Goal: Information Seeking & Learning: Learn about a topic

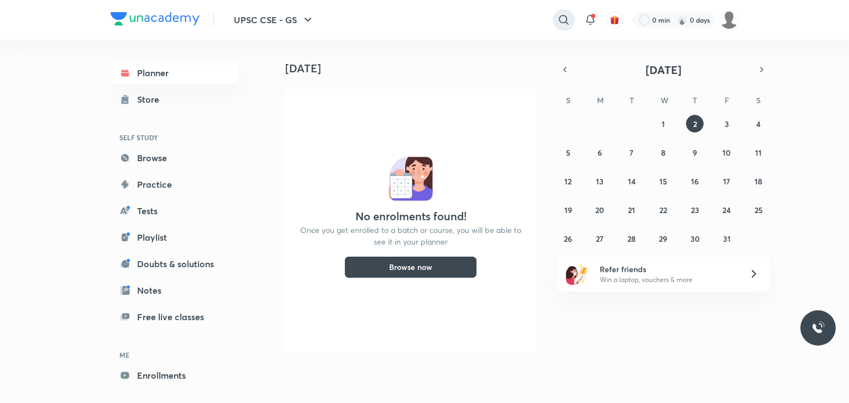
click at [561, 25] on icon at bounding box center [563, 19] width 13 height 13
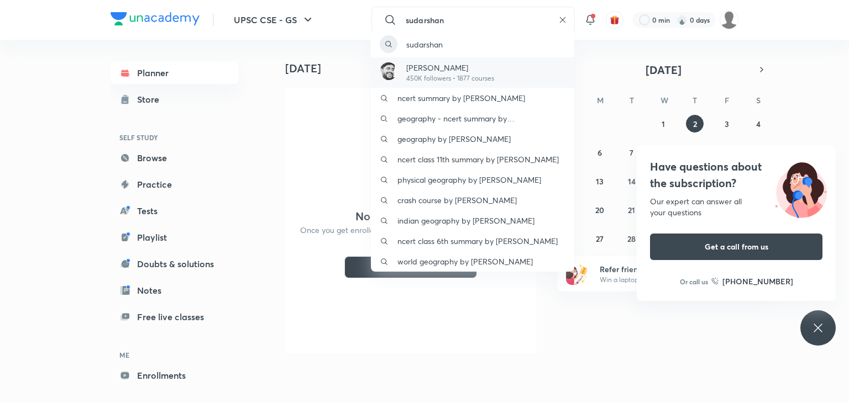
type input "sudarshan"
click at [528, 71] on div "[PERSON_NAME] 450K followers • 1877 courses" at bounding box center [472, 72] width 203 height 30
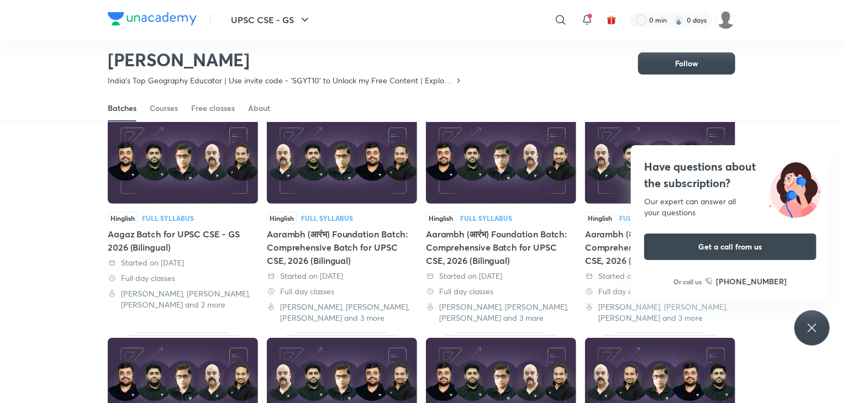
scroll to position [72, 0]
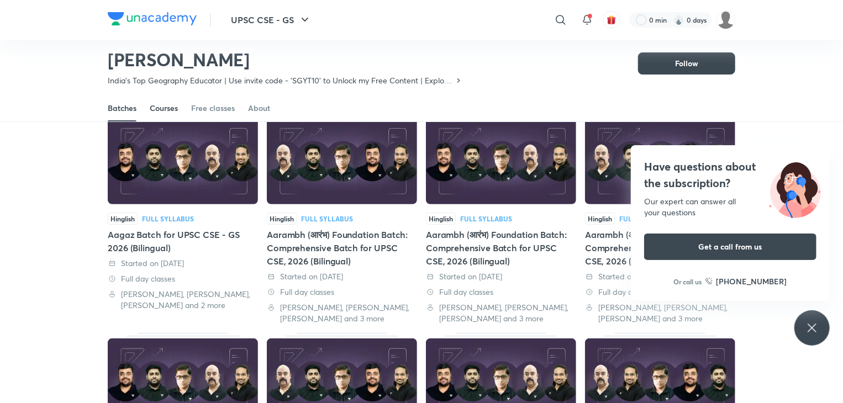
click at [161, 108] on div "Courses" at bounding box center [164, 108] width 28 height 11
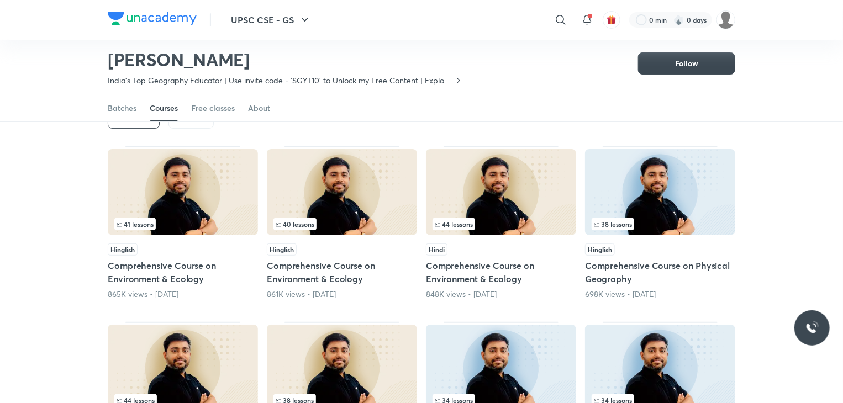
scroll to position [73, 0]
click at [705, 206] on img at bounding box center [660, 193] width 150 height 86
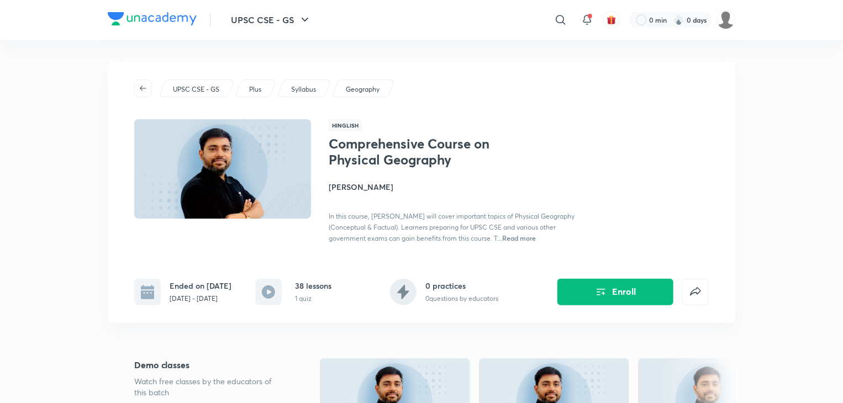
click at [300, 94] on p "Syllabus" at bounding box center [303, 90] width 25 height 10
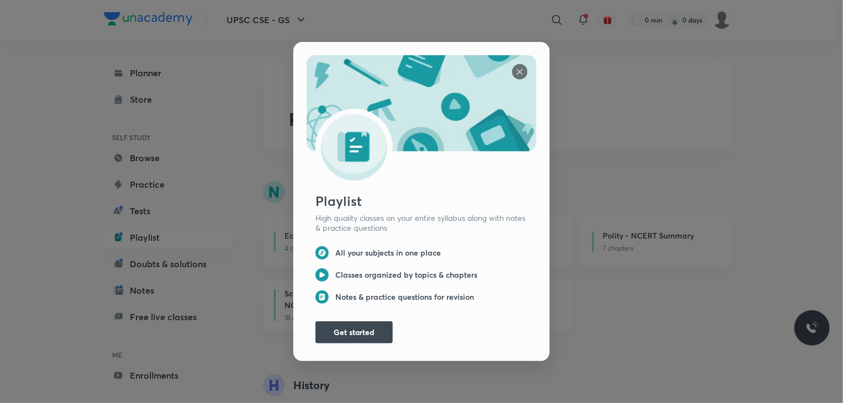
click at [270, 110] on div "Playlist High quality classes on your entire syllabus along with notes & practi…" at bounding box center [421, 201] width 843 height 403
click at [517, 64] on img at bounding box center [519, 71] width 15 height 15
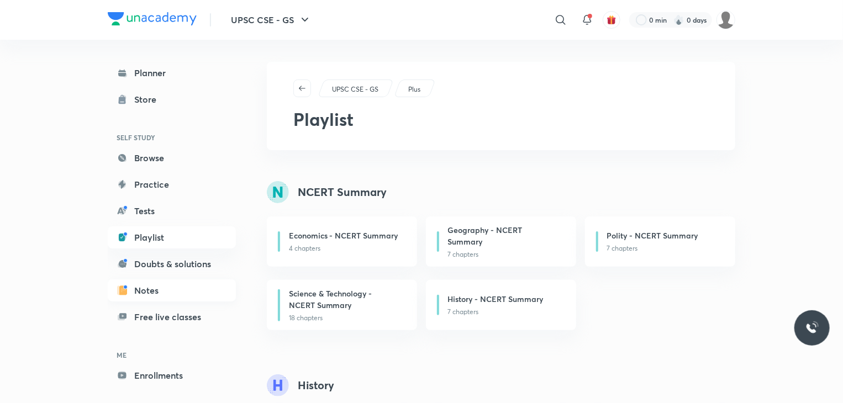
click at [157, 291] on link "Notes" at bounding box center [172, 291] width 128 height 22
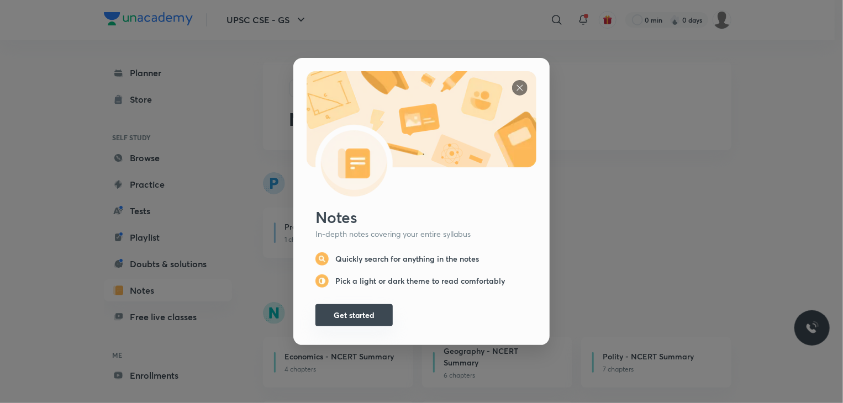
click at [367, 307] on button "Get started" at bounding box center [353, 315] width 77 height 22
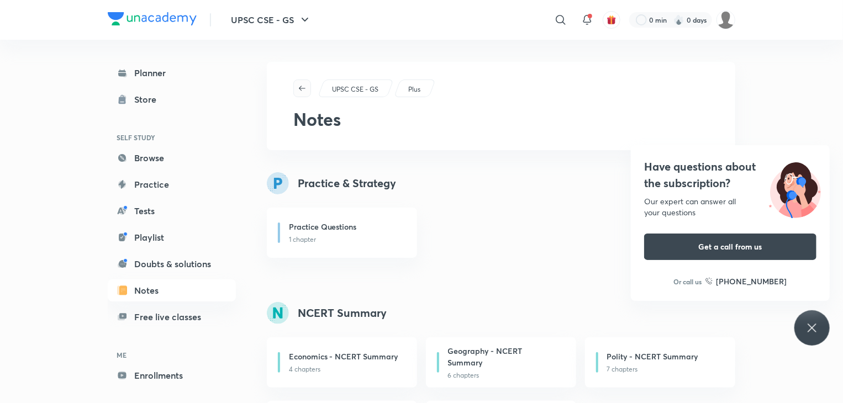
click at [302, 87] on icon "button" at bounding box center [302, 88] width 9 height 9
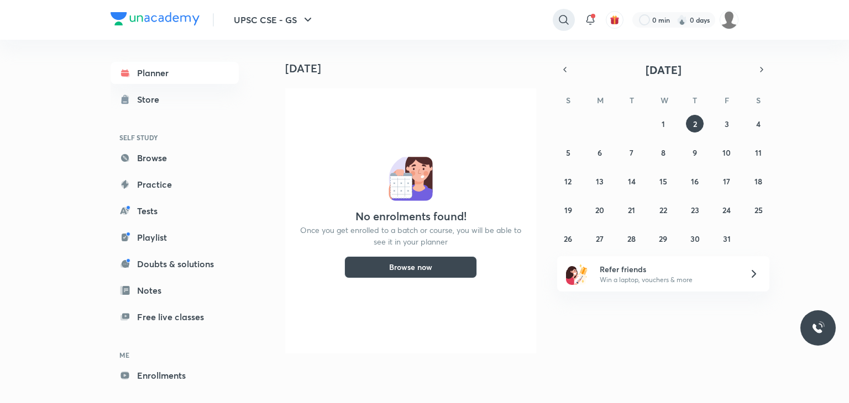
click at [560, 17] on icon at bounding box center [563, 19] width 13 height 13
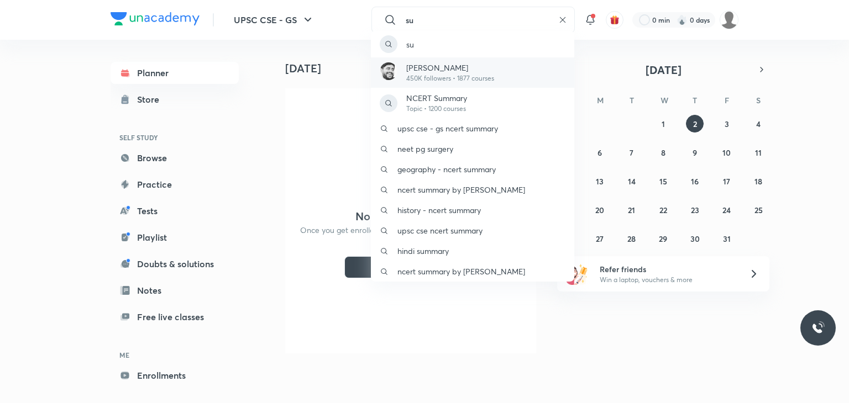
type input "su"
click at [466, 83] on p "450K followers • 1877 courses" at bounding box center [450, 78] width 88 height 10
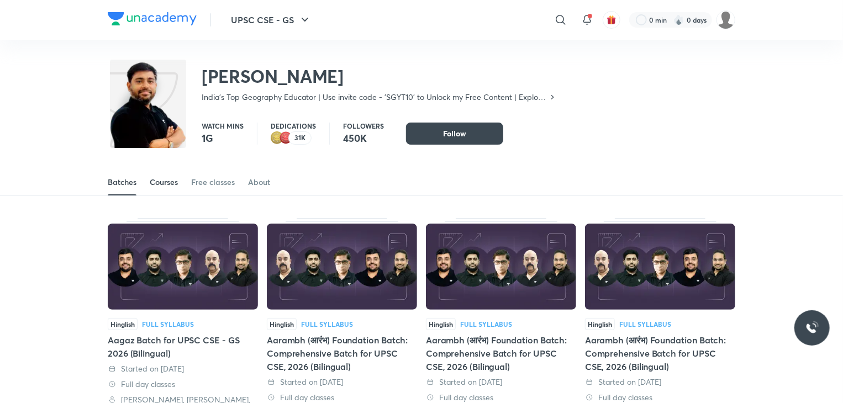
click at [151, 184] on div "Courses" at bounding box center [164, 182] width 28 height 11
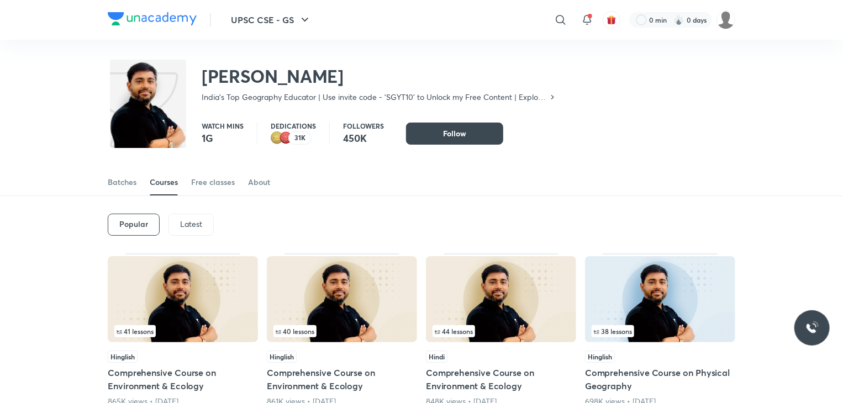
click at [193, 227] on p "Latest" at bounding box center [191, 224] width 22 height 9
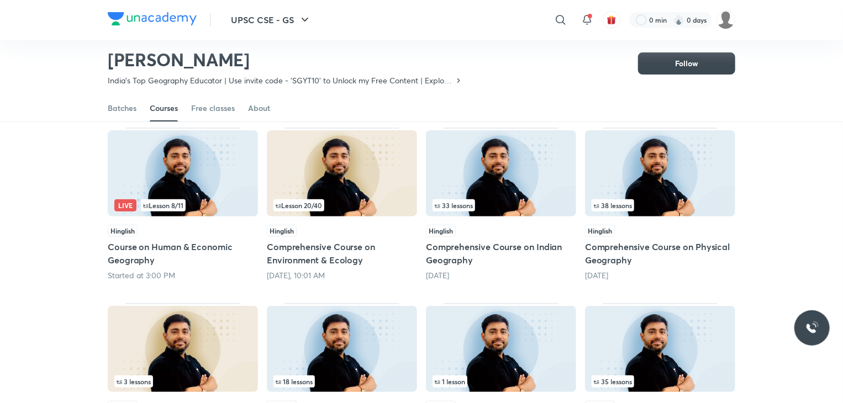
scroll to position [93, 0]
click at [675, 178] on img at bounding box center [660, 173] width 150 height 86
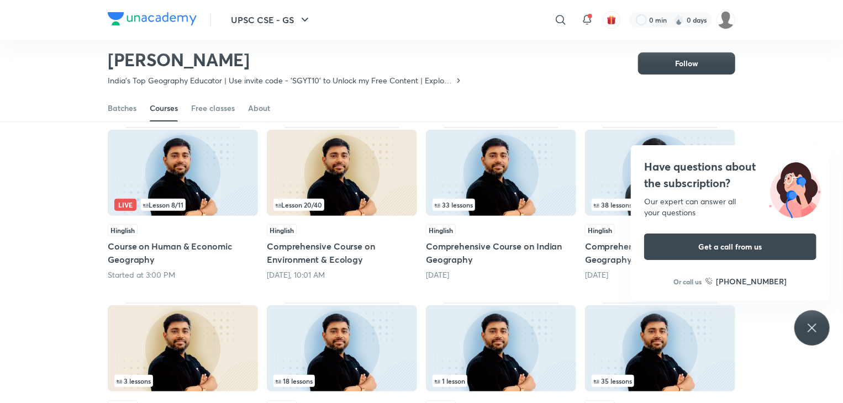
click at [601, 169] on img at bounding box center [660, 173] width 150 height 86
click at [818, 319] on div "Have questions about the subscription? Our expert can answer all your questions…" at bounding box center [812, 328] width 35 height 35
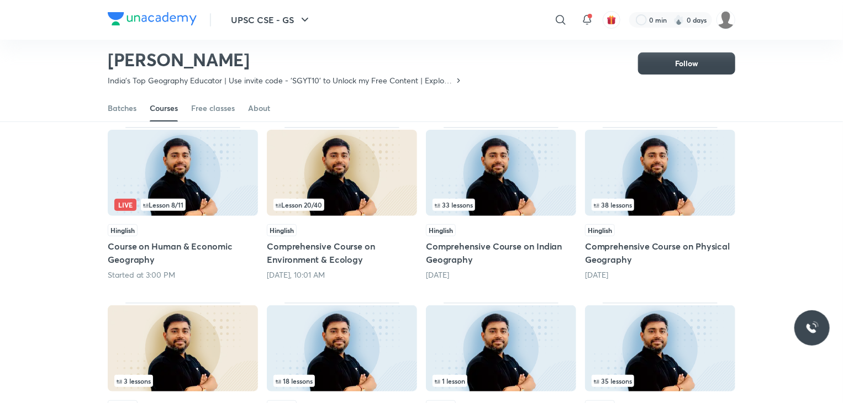
click at [666, 160] on img at bounding box center [660, 173] width 150 height 86
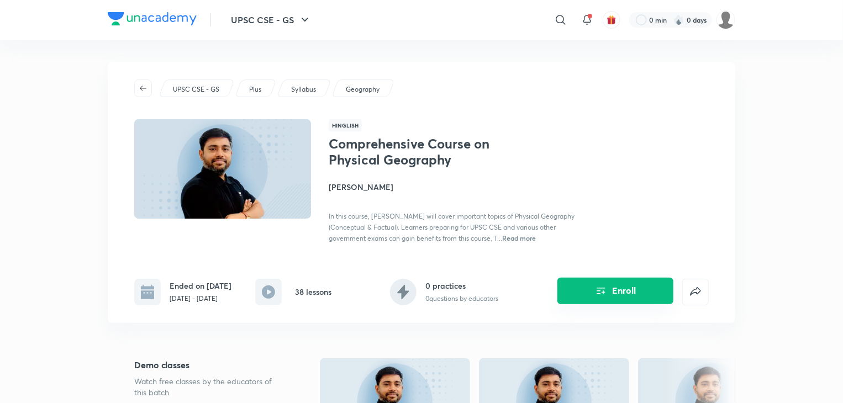
click at [614, 301] on button "Enroll" at bounding box center [616, 291] width 116 height 27
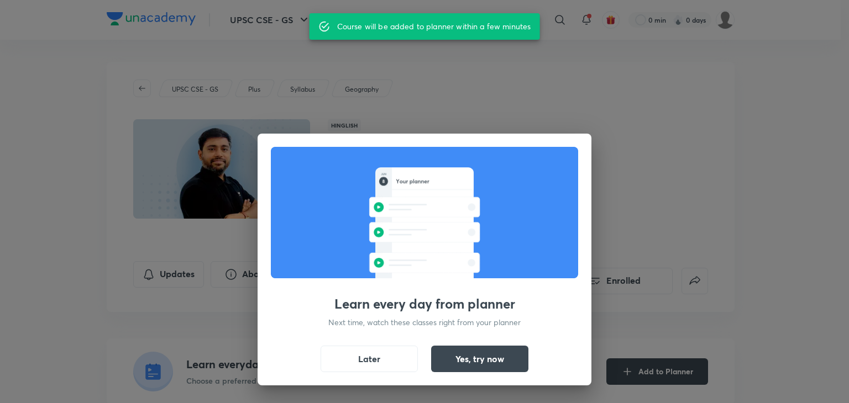
click at [524, 117] on div "Learn every day from planner Next time, watch these classes right from your pla…" at bounding box center [424, 201] width 849 height 403
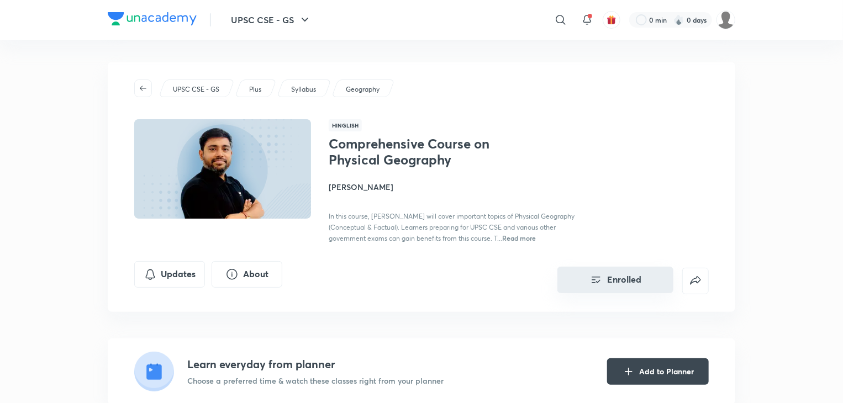
click at [586, 288] on button "Enrolled" at bounding box center [616, 280] width 116 height 27
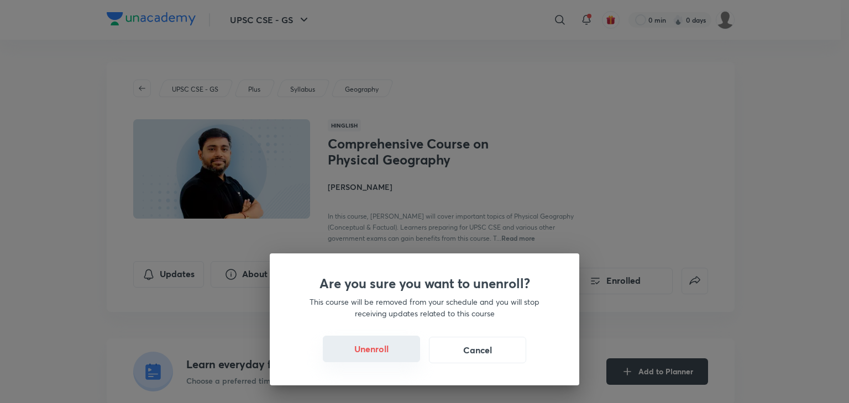
click at [374, 361] on button "Unenroll" at bounding box center [371, 349] width 97 height 27
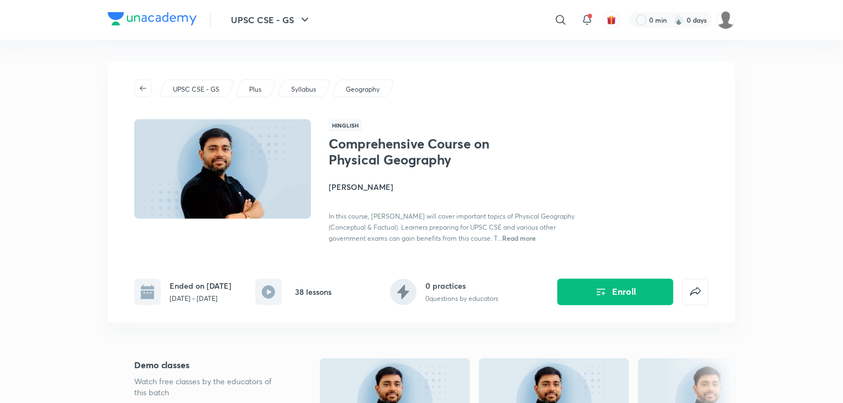
click at [251, 93] on p "Plus" at bounding box center [255, 90] width 12 height 10
click at [255, 85] on p "Plus" at bounding box center [255, 90] width 12 height 10
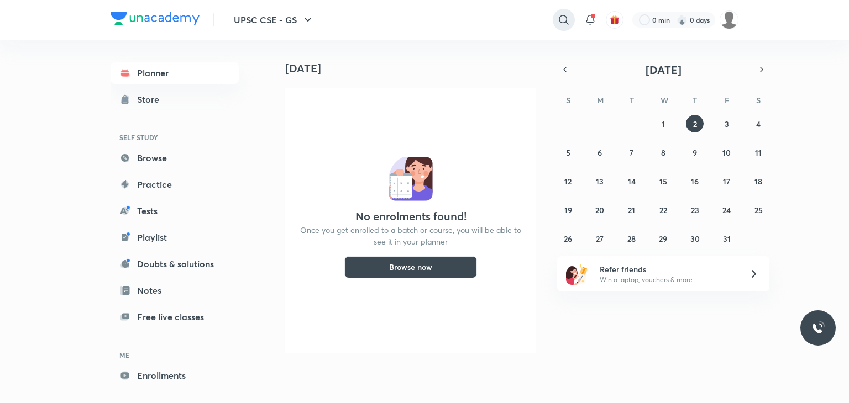
click at [562, 15] on icon at bounding box center [563, 19] width 9 height 9
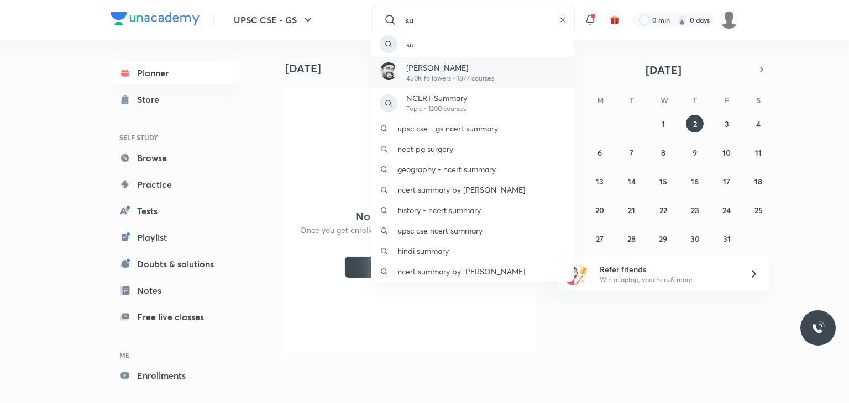
type input "su"
click at [449, 67] on p "[PERSON_NAME]" at bounding box center [450, 68] width 88 height 12
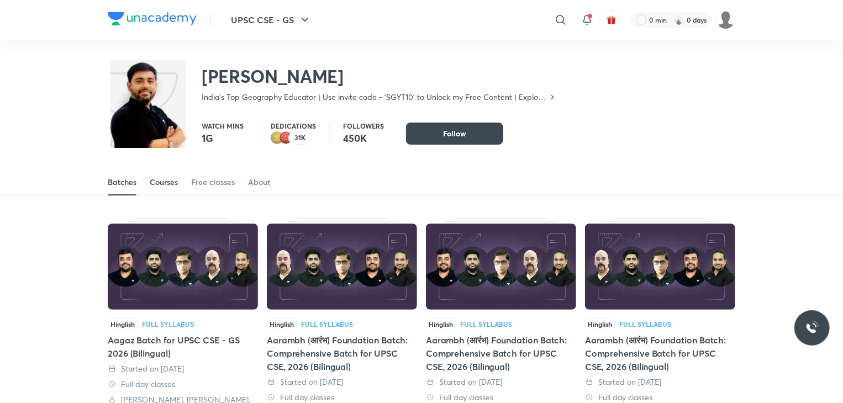
click at [176, 185] on div "Courses" at bounding box center [164, 182] width 28 height 11
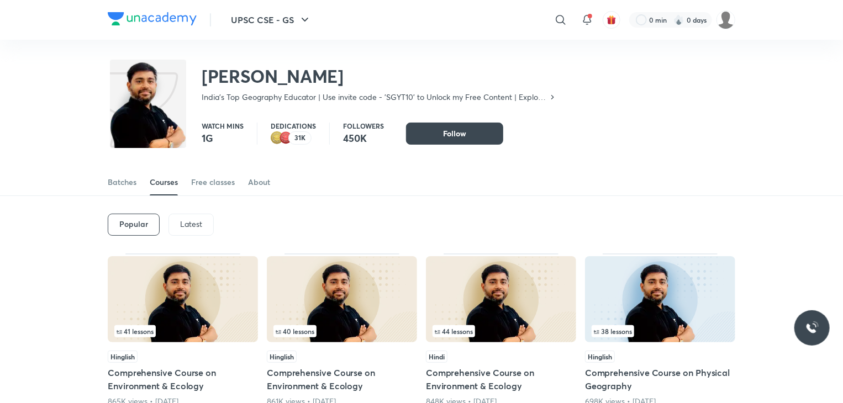
click at [192, 220] on p "Latest" at bounding box center [191, 224] width 22 height 9
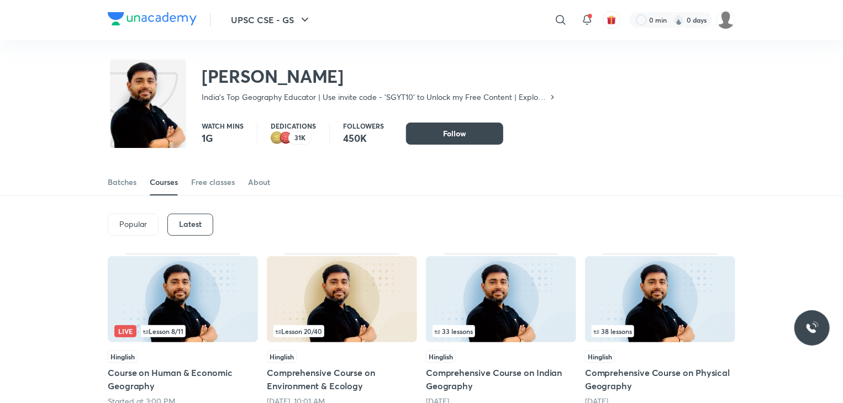
click at [664, 298] on img at bounding box center [660, 299] width 150 height 86
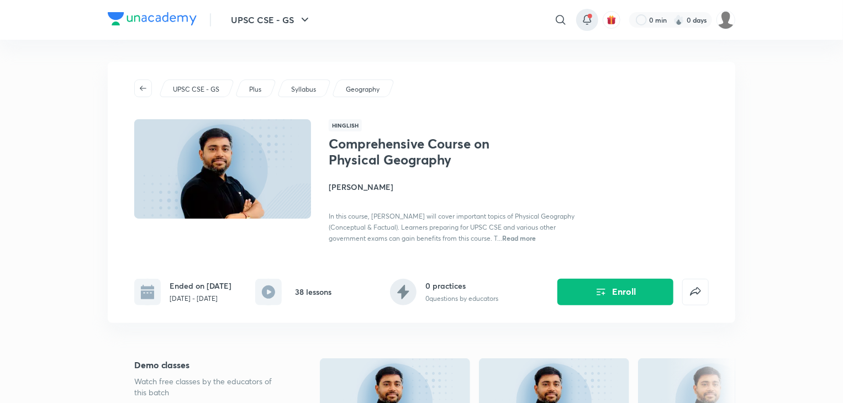
click at [586, 14] on icon at bounding box center [587, 19] width 13 height 13
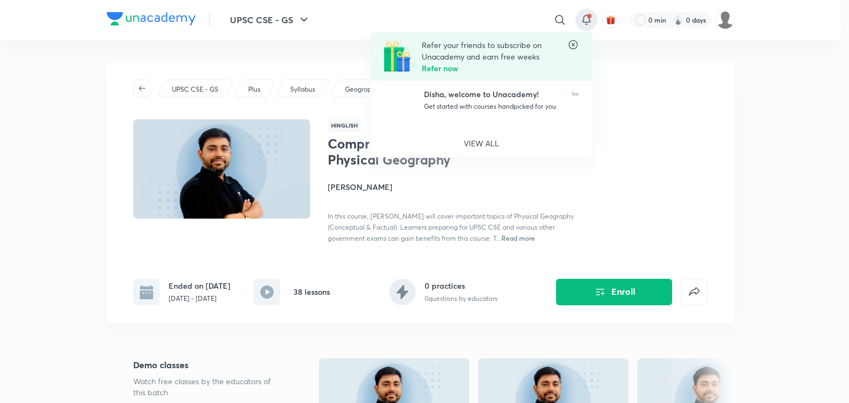
click at [570, 44] on icon at bounding box center [572, 44] width 11 height 11
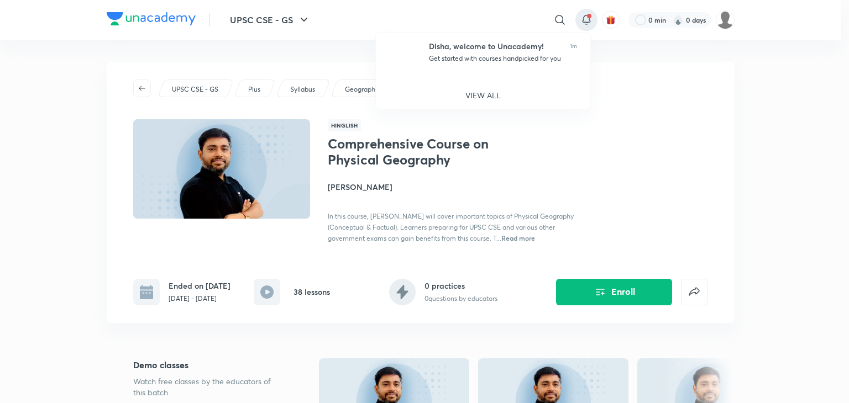
click at [529, 176] on div at bounding box center [424, 201] width 849 height 403
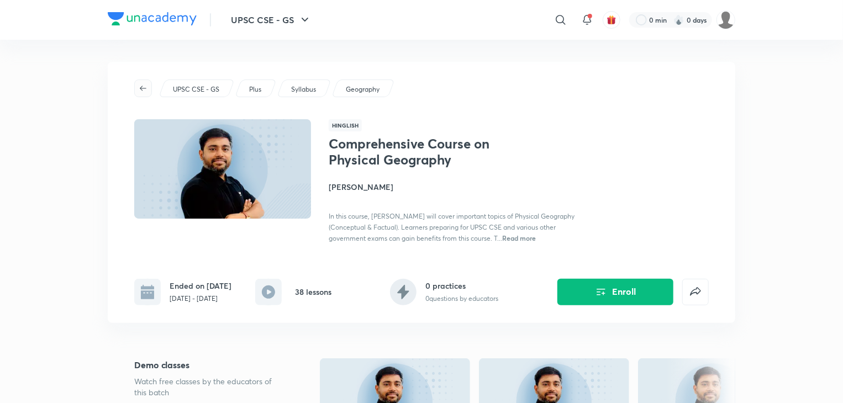
click at [144, 87] on icon "button" at bounding box center [143, 88] width 9 height 9
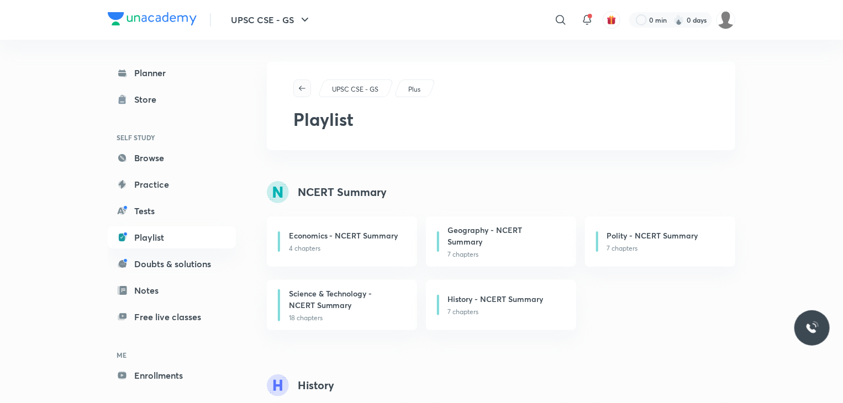
click at [303, 91] on icon "button" at bounding box center [302, 88] width 9 height 9
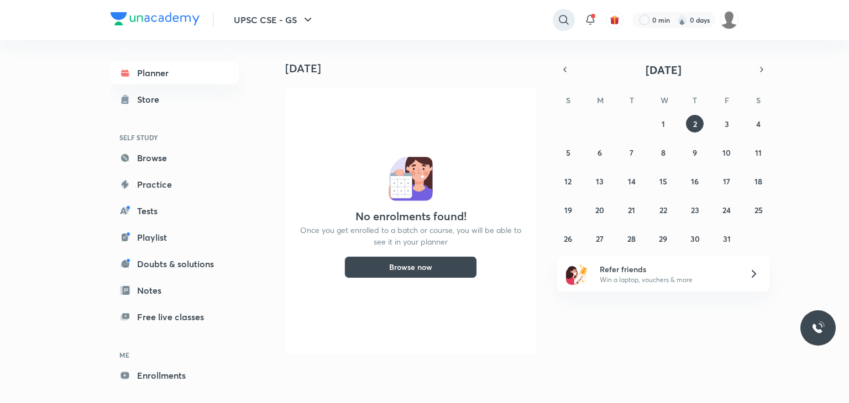
click at [563, 17] on icon at bounding box center [563, 19] width 13 height 13
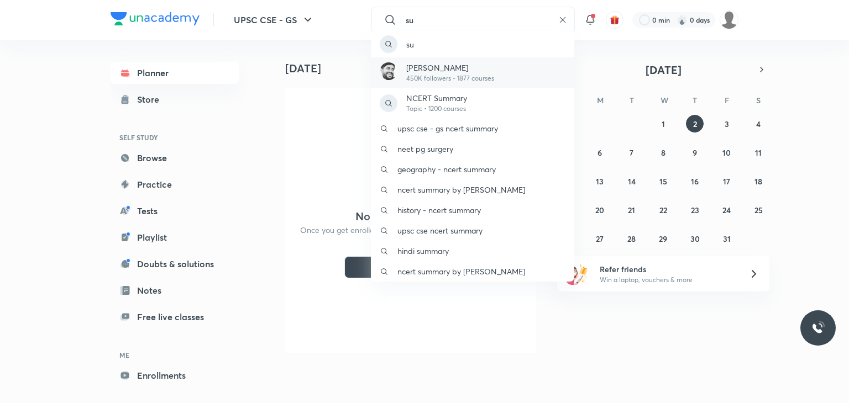
type input "su"
click at [528, 72] on div "[PERSON_NAME] 450K followers • 1877 courses" at bounding box center [472, 72] width 203 height 30
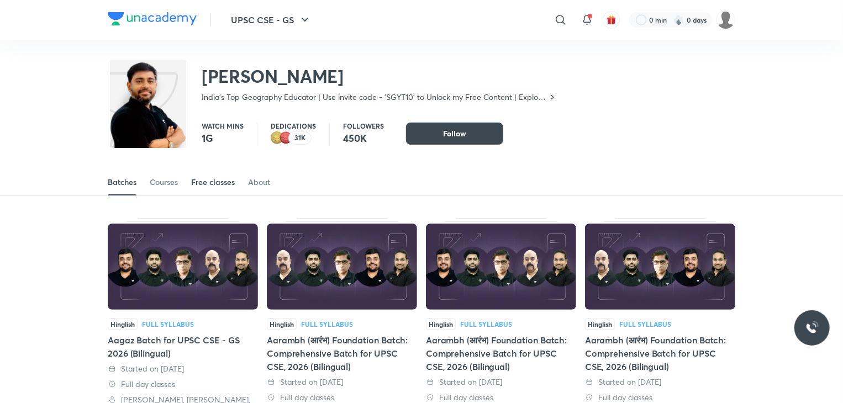
click at [223, 177] on div "Free classes" at bounding box center [213, 182] width 44 height 11
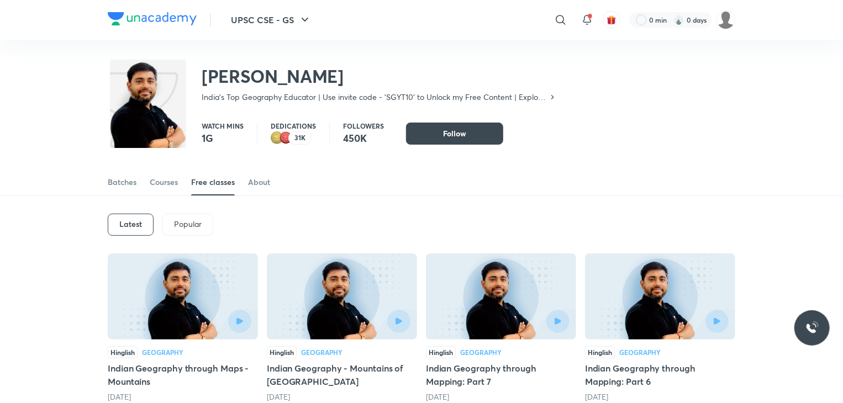
click at [185, 294] on img at bounding box center [183, 297] width 150 height 86
click at [169, 183] on div "Courses" at bounding box center [164, 182] width 28 height 11
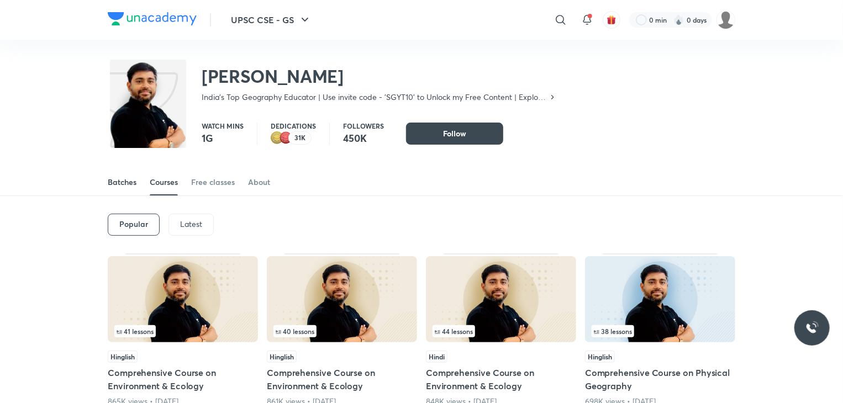
click at [127, 180] on div "Batches" at bounding box center [122, 182] width 29 height 11
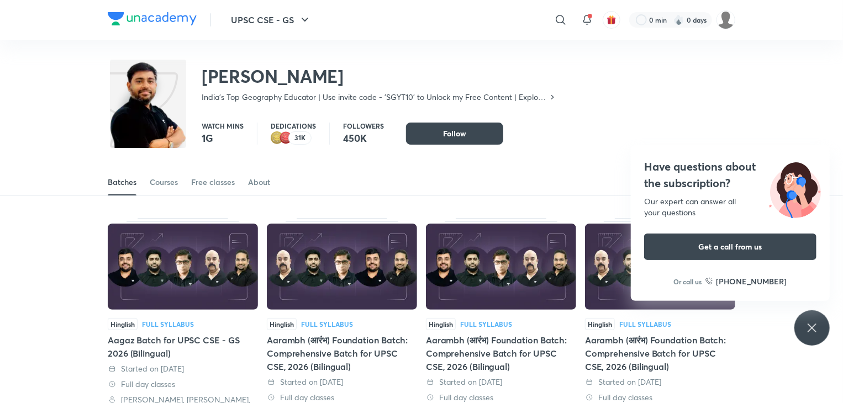
click at [818, 323] on icon at bounding box center [812, 328] width 13 height 13
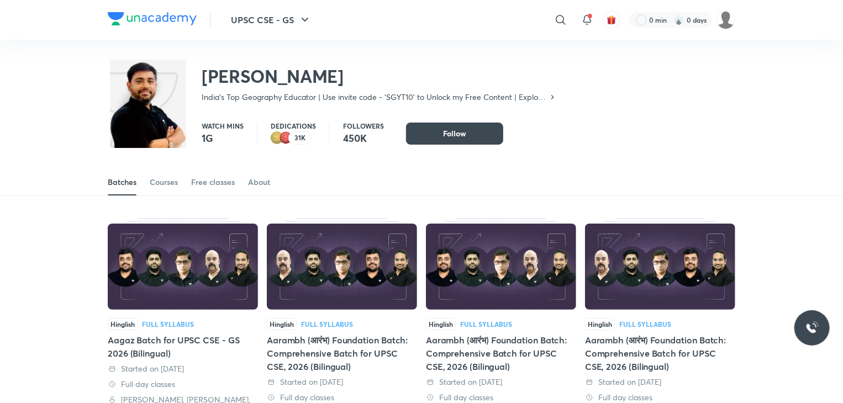
click at [676, 253] on img at bounding box center [660, 267] width 150 height 86
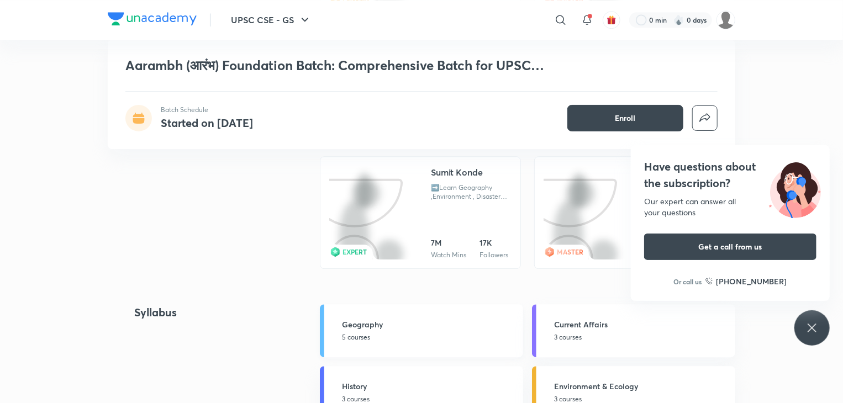
scroll to position [1452, 0]
click at [446, 345] on link "Geography 5 courses" at bounding box center [421, 329] width 203 height 53
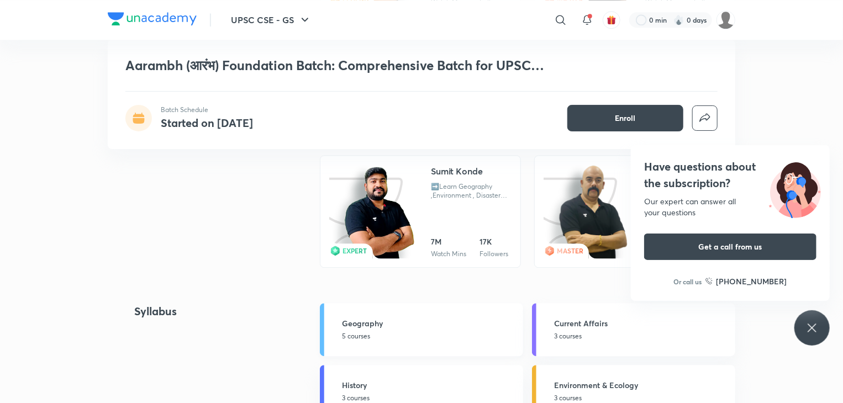
click at [436, 327] on h5 "Geography" at bounding box center [429, 324] width 175 height 12
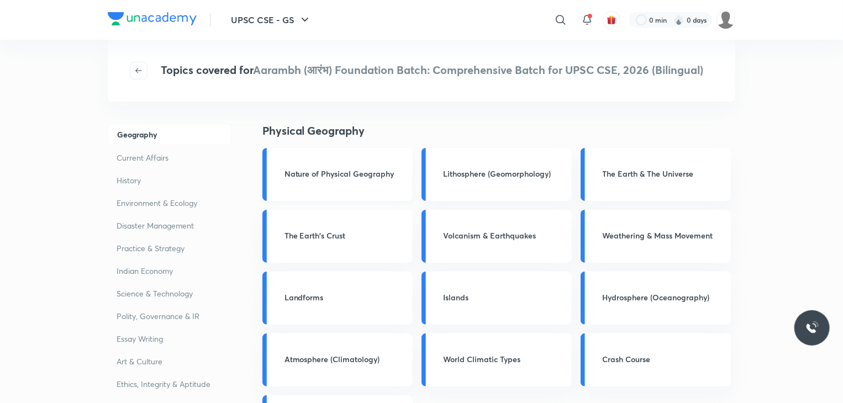
click at [355, 178] on h3 "Nature of Physical Geography" at bounding box center [346, 174] width 122 height 12
click at [317, 173] on h3 "Nature of Physical Geography" at bounding box center [346, 174] width 122 height 12
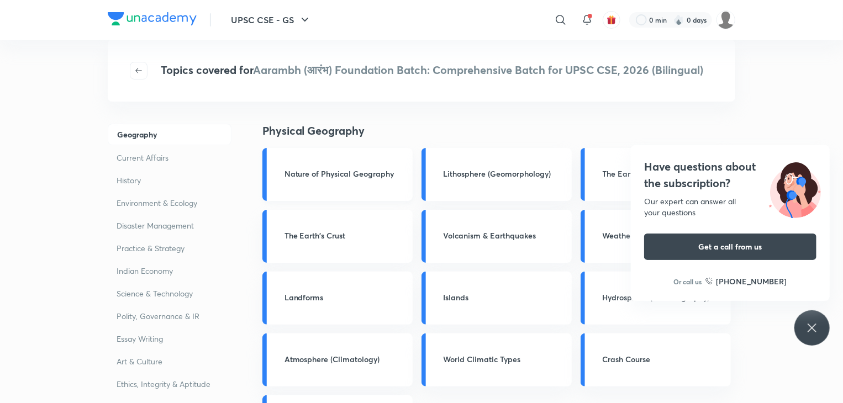
click at [354, 170] on h3 "Nature of Physical Geography" at bounding box center [346, 174] width 122 height 12
click at [292, 173] on h3 "Nature of Physical Geography" at bounding box center [346, 174] width 122 height 12
click at [297, 188] on div "Nature of Physical Geography" at bounding box center [337, 174] width 150 height 53
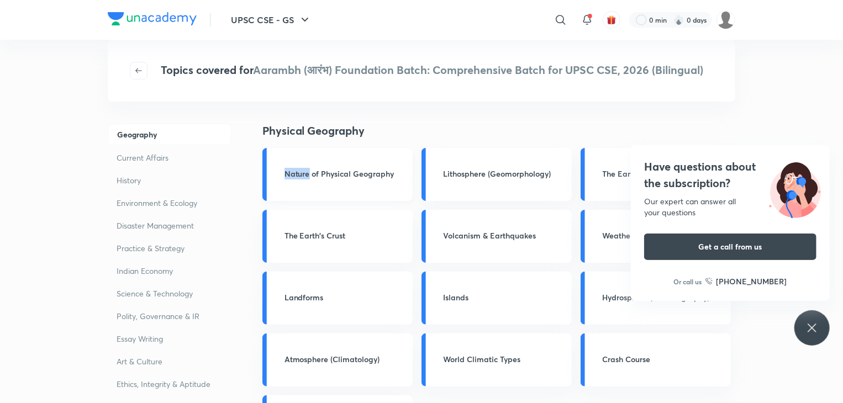
click at [297, 188] on div "Nature of Physical Geography" at bounding box center [337, 174] width 150 height 53
click at [503, 183] on div "Lithosphere (Geomorphology)" at bounding box center [497, 174] width 150 height 53
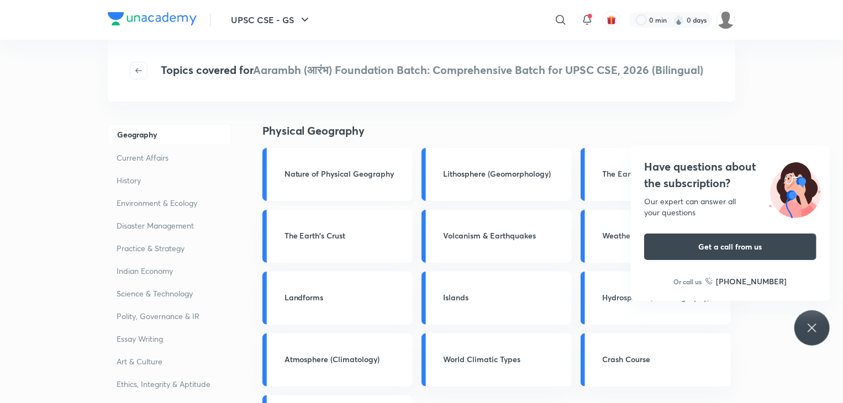
click at [338, 171] on h3 "Nature of Physical Geography" at bounding box center [346, 174] width 122 height 12
click at [823, 333] on div "Have questions about the subscription? Our expert can answer all your questions…" at bounding box center [812, 328] width 35 height 35
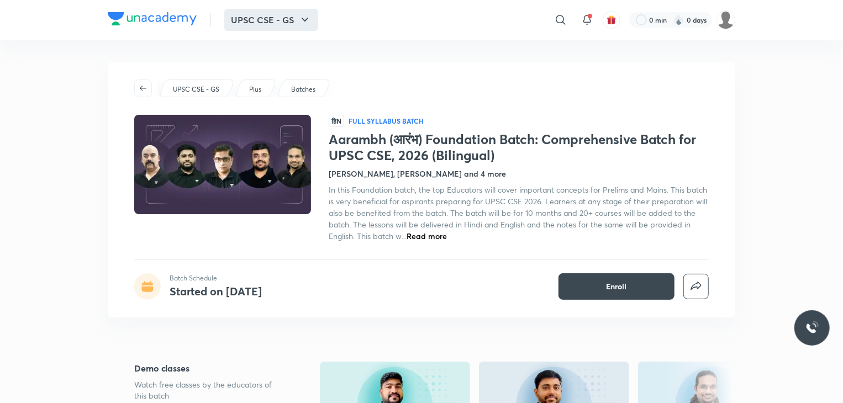
click at [283, 22] on button "UPSC CSE - GS" at bounding box center [271, 20] width 94 height 22
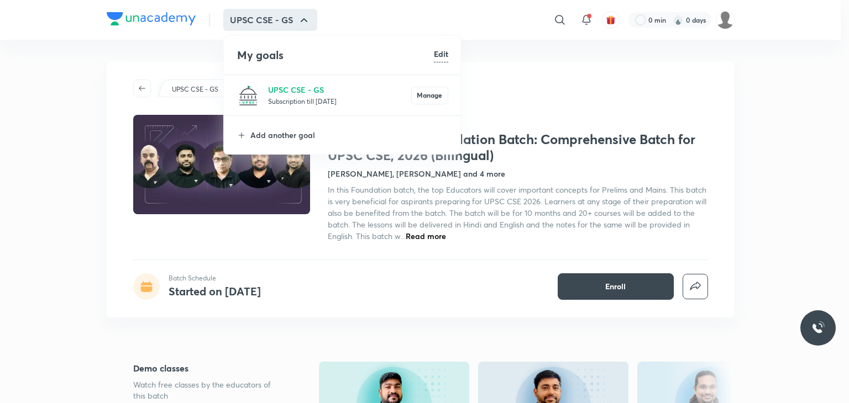
click at [283, 22] on div at bounding box center [424, 201] width 849 height 403
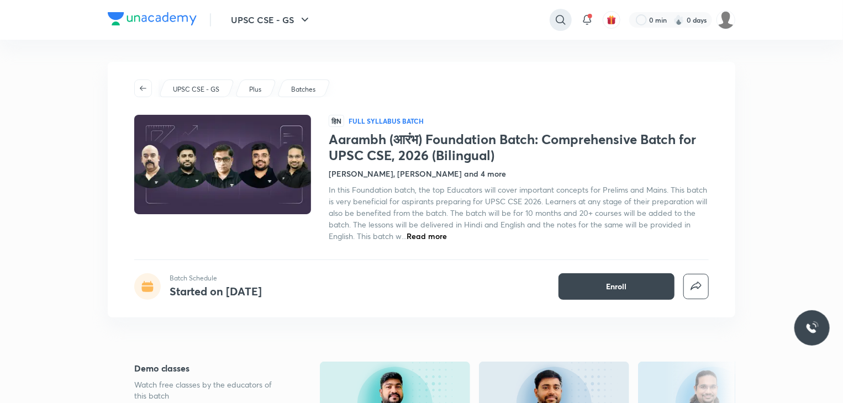
click at [558, 27] on div at bounding box center [561, 20] width 22 height 22
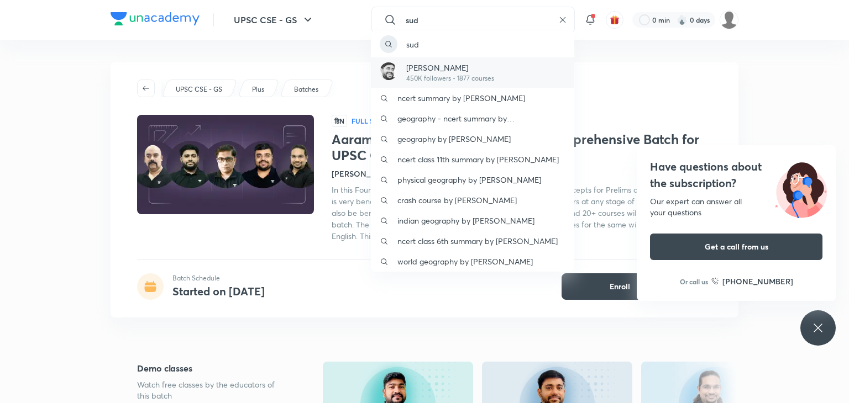
type input "sud"
click at [424, 62] on p "[PERSON_NAME]" at bounding box center [450, 68] width 88 height 12
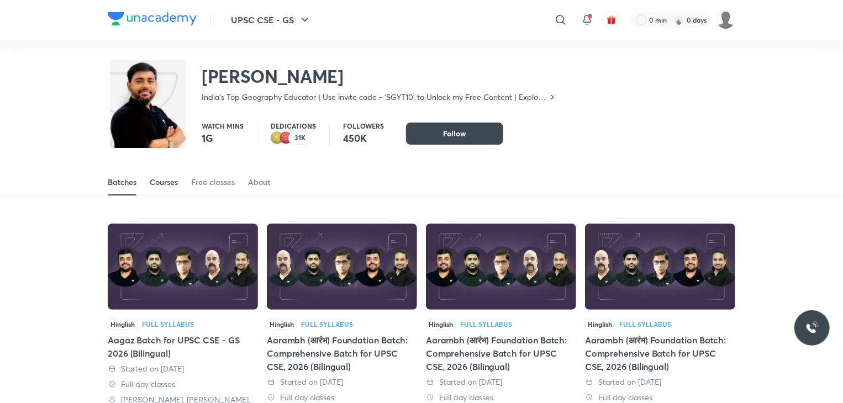
click at [160, 184] on div "Courses" at bounding box center [164, 182] width 28 height 11
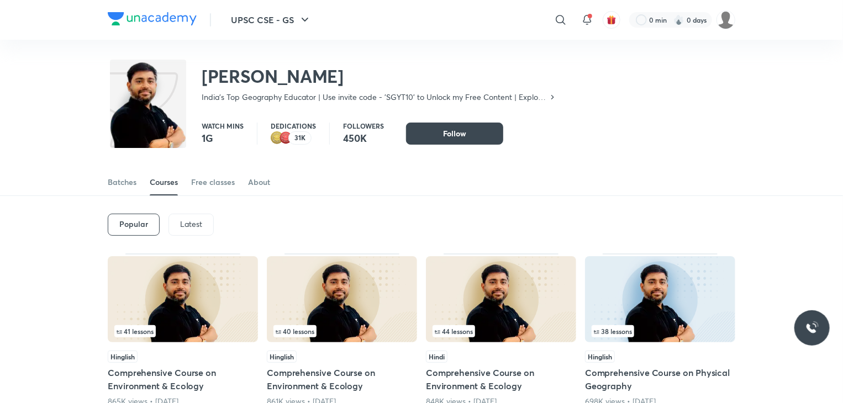
click at [183, 227] on p "Latest" at bounding box center [191, 224] width 22 height 9
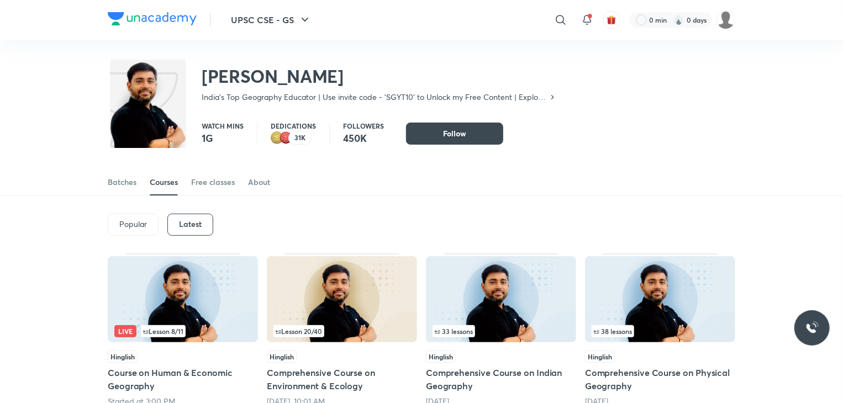
click at [623, 334] on span "38 lessons" at bounding box center [613, 331] width 38 height 7
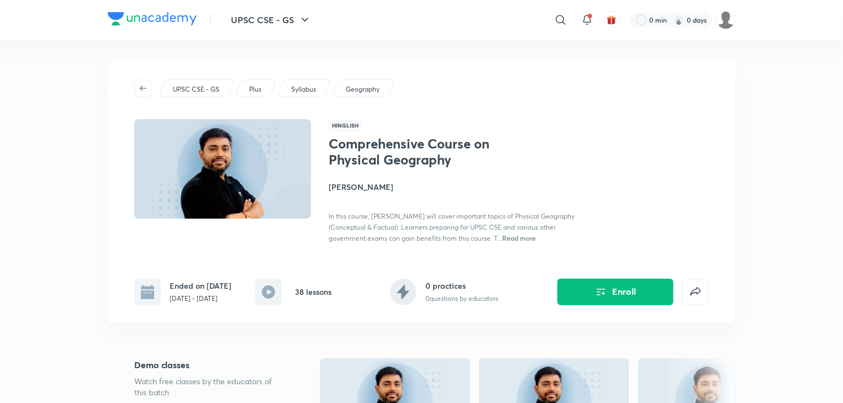
click at [403, 294] on icon at bounding box center [403, 292] width 27 height 27
click at [177, 304] on p "[DATE] - [DATE]" at bounding box center [201, 299] width 62 height 10
click at [270, 306] on rect at bounding box center [268, 292] width 27 height 27
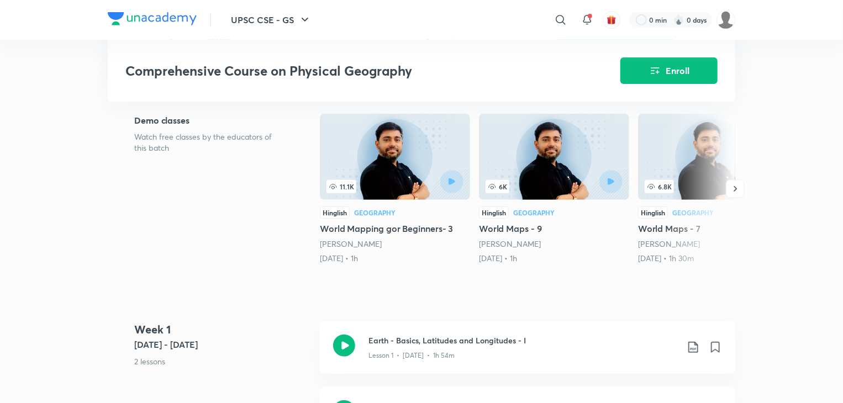
scroll to position [245, 0]
click at [411, 181] on div at bounding box center [429, 181] width 69 height 23
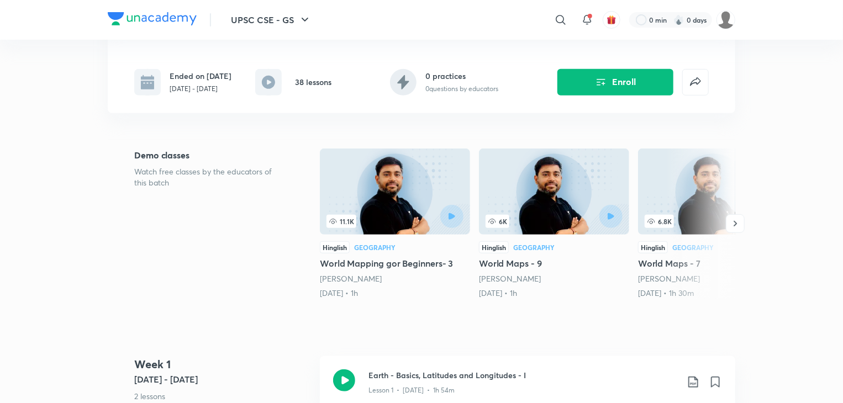
scroll to position [213, 0]
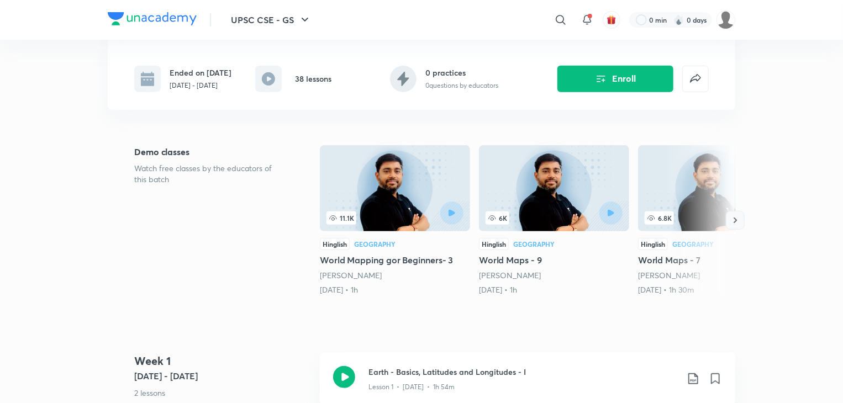
click at [730, 226] on icon "button" at bounding box center [735, 220] width 11 height 11
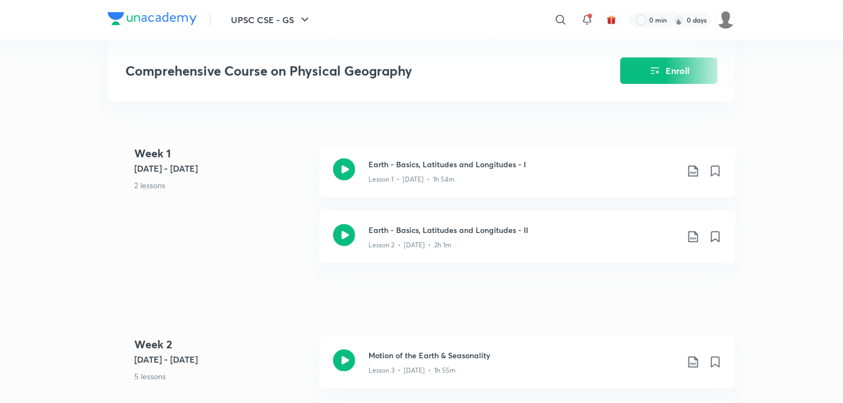
scroll to position [424, 0]
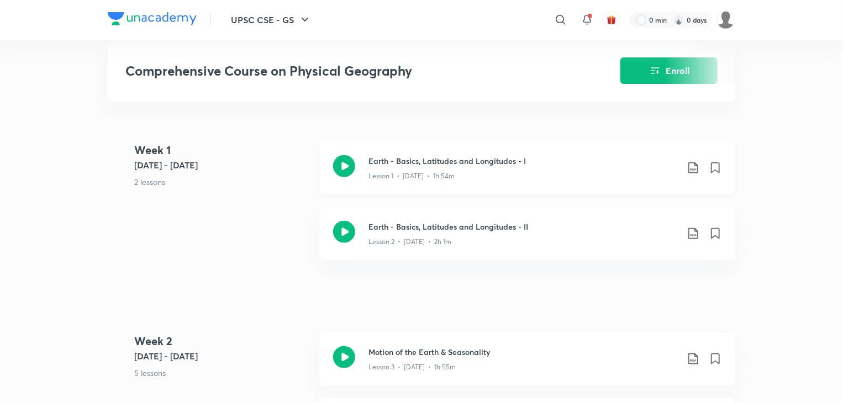
click at [687, 175] on icon at bounding box center [693, 167] width 13 height 13
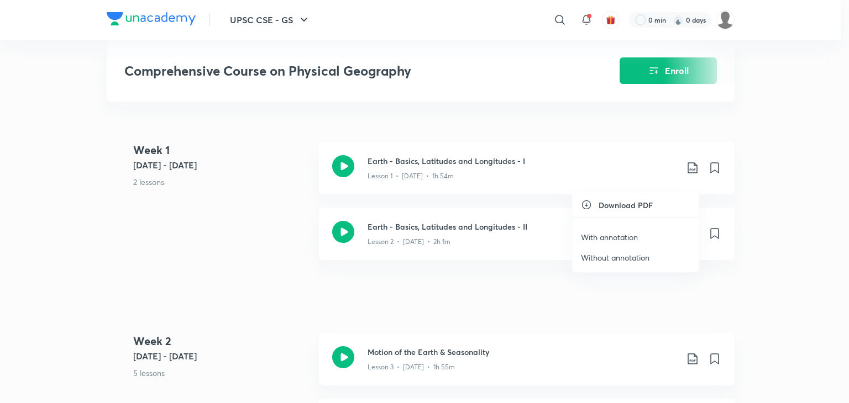
click at [476, 177] on div at bounding box center [424, 201] width 849 height 403
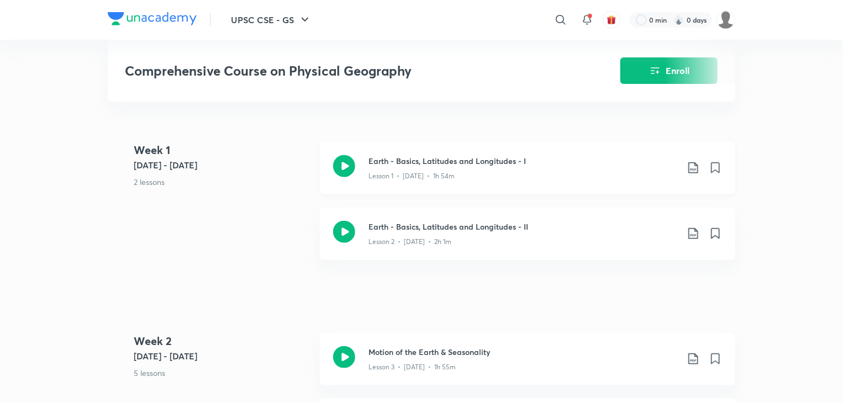
click at [452, 180] on div "Lesson 1 • [DATE] • 1h 54m" at bounding box center [523, 174] width 309 height 14
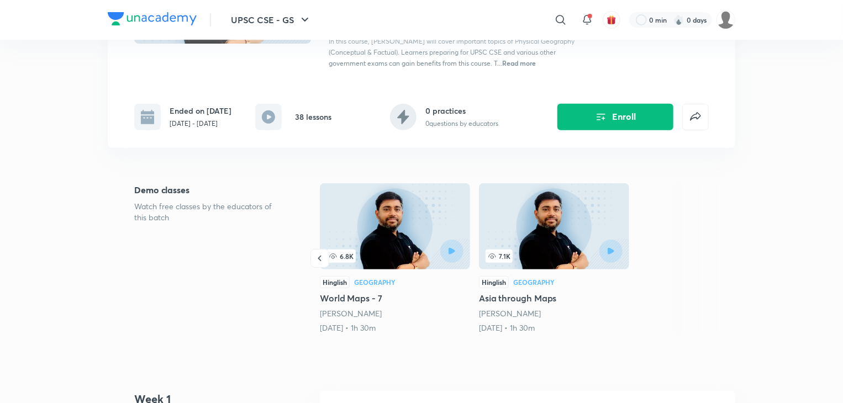
scroll to position [206, 0]
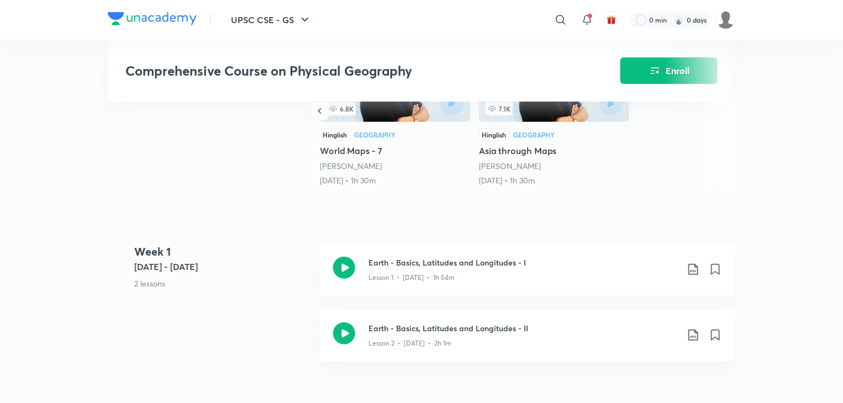
scroll to position [380, 0]
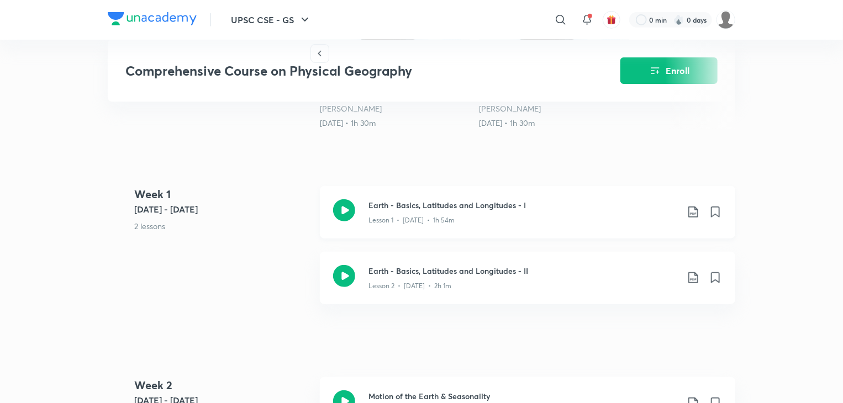
click at [527, 211] on h3 "Earth - Basics, Latitudes and Longitudes - I" at bounding box center [523, 205] width 309 height 12
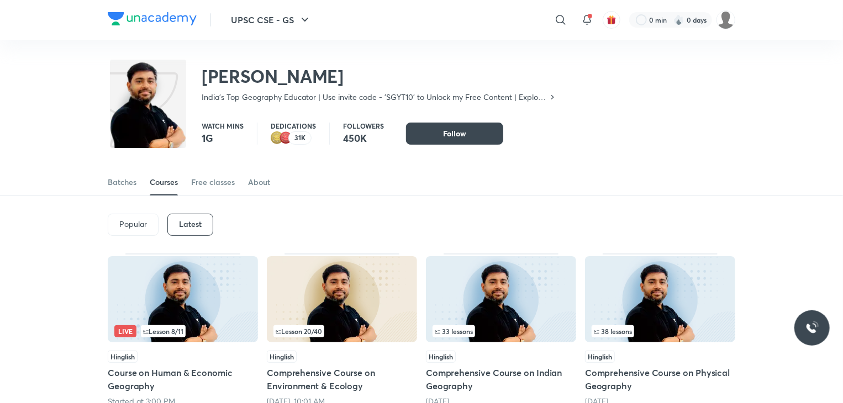
click at [658, 332] on div "38 lessons" at bounding box center [660, 331] width 137 height 12
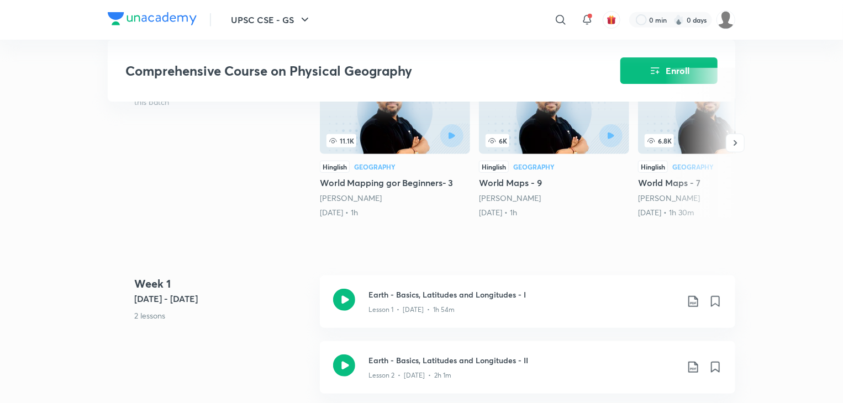
scroll to position [459, 0]
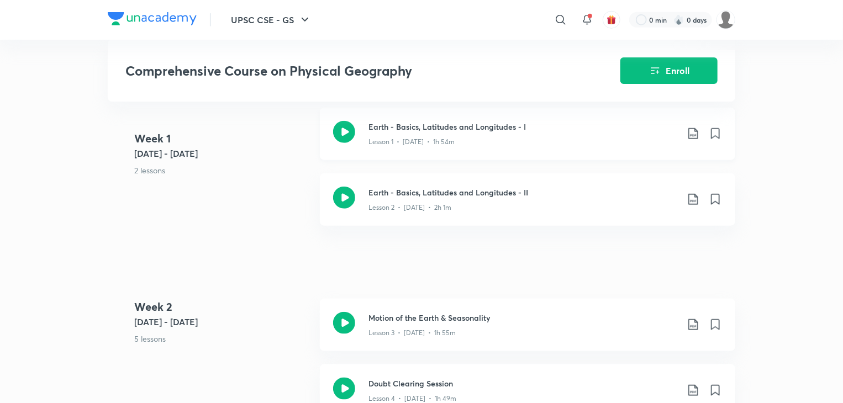
click at [692, 140] on icon at bounding box center [693, 133] width 13 height 13
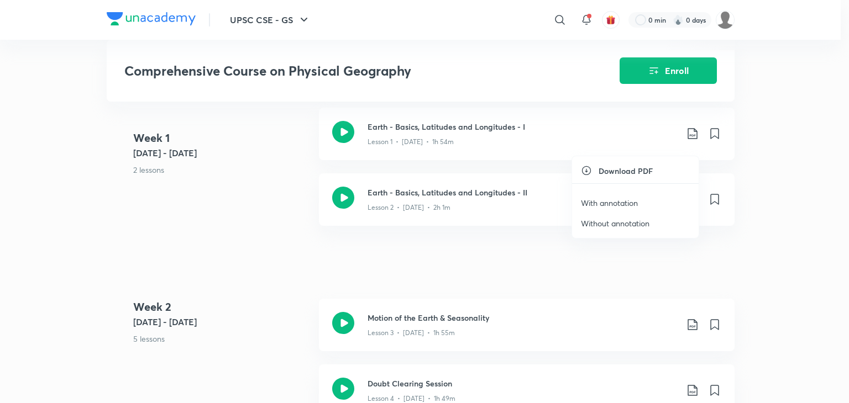
click at [639, 172] on h6 "Download PDF" at bounding box center [625, 171] width 54 height 12
click at [662, 223] on li "Without annotation" at bounding box center [635, 223] width 127 height 20
click at [613, 222] on p "Without annotation" at bounding box center [615, 224] width 69 height 12
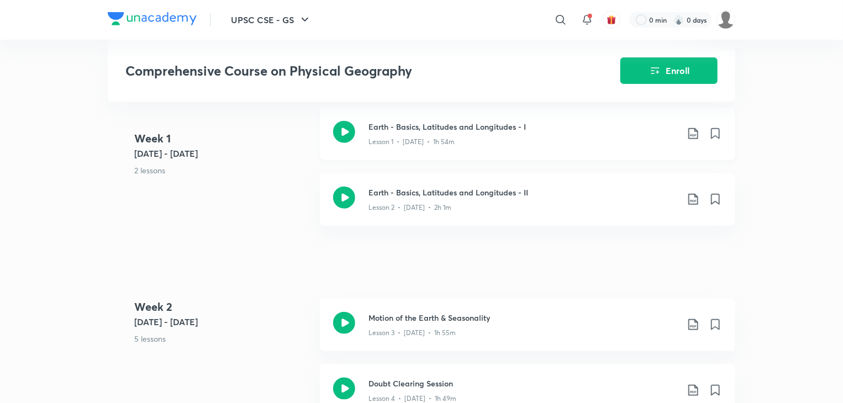
click at [690, 140] on icon at bounding box center [693, 133] width 13 height 13
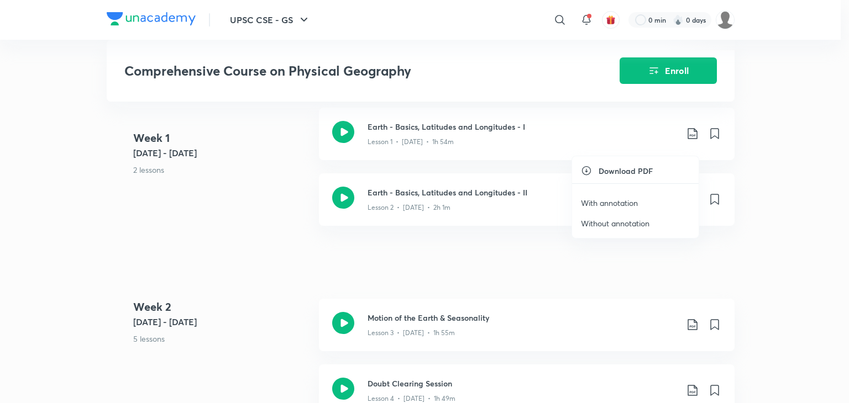
click at [804, 196] on div at bounding box center [424, 201] width 849 height 403
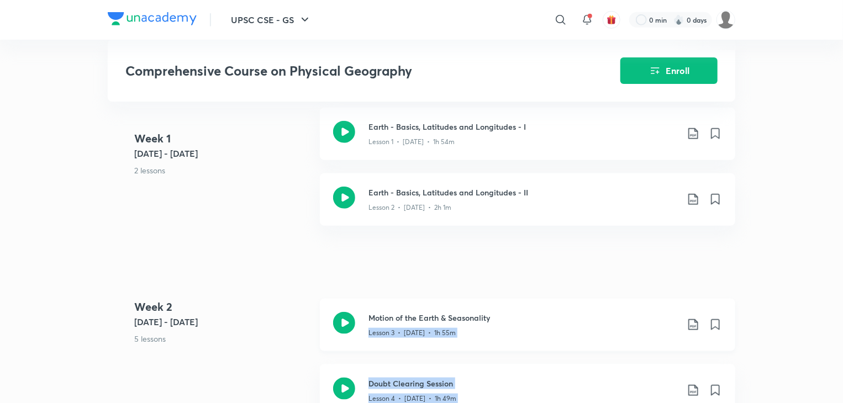
drag, startPoint x: 804, startPoint y: 196, endPoint x: 595, endPoint y: 324, distance: 245.2
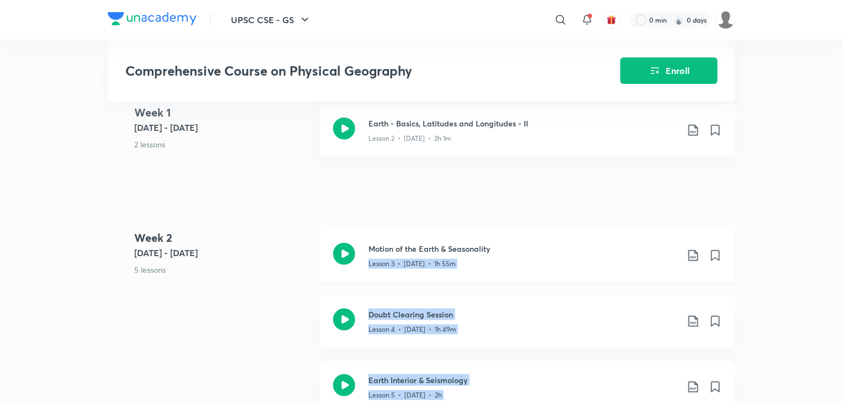
scroll to position [527, 0]
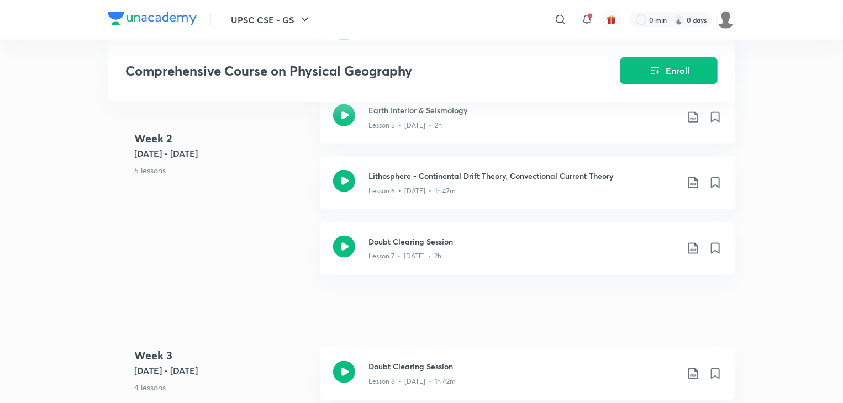
scroll to position [796, 0]
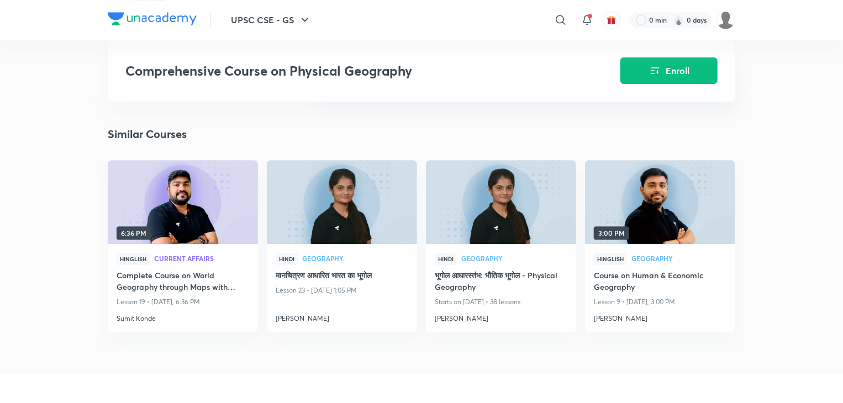
click at [599, 265] on span "Hinglish" at bounding box center [610, 259] width 33 height 12
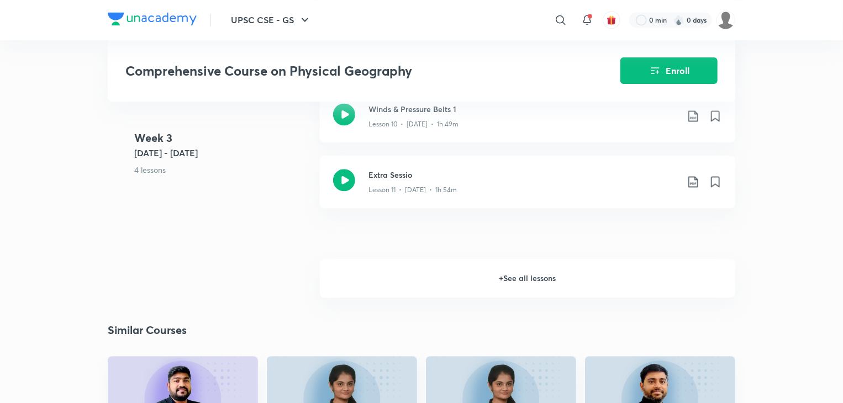
scroll to position [1187, 0]
click at [571, 288] on h6 "+ See all lessons" at bounding box center [528, 279] width 416 height 39
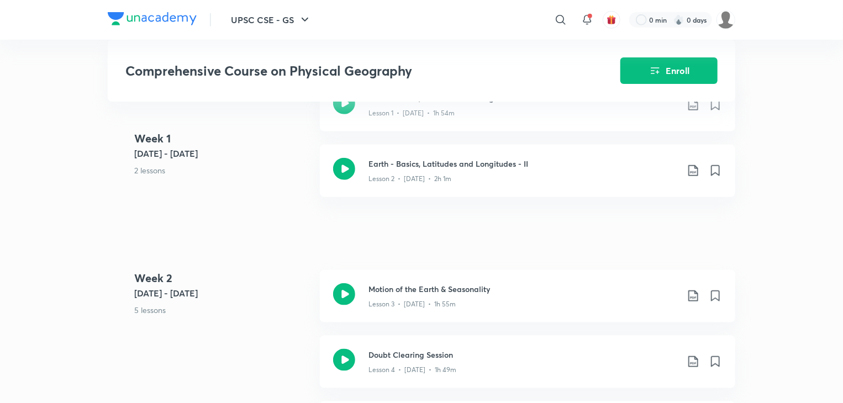
scroll to position [493, 0]
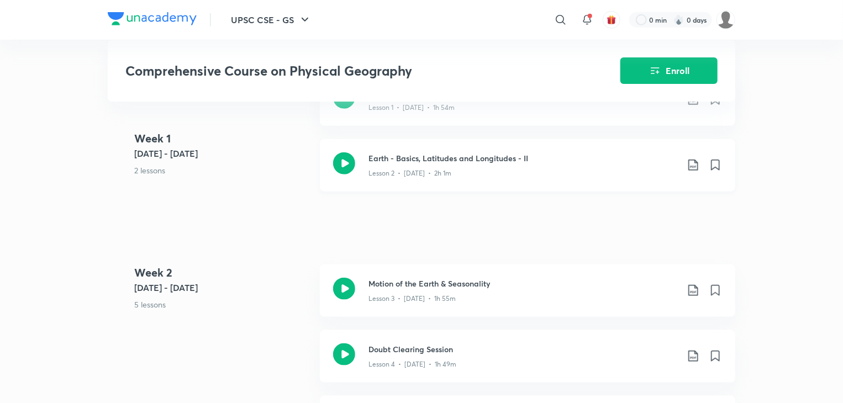
click at [691, 172] on icon at bounding box center [693, 165] width 13 height 13
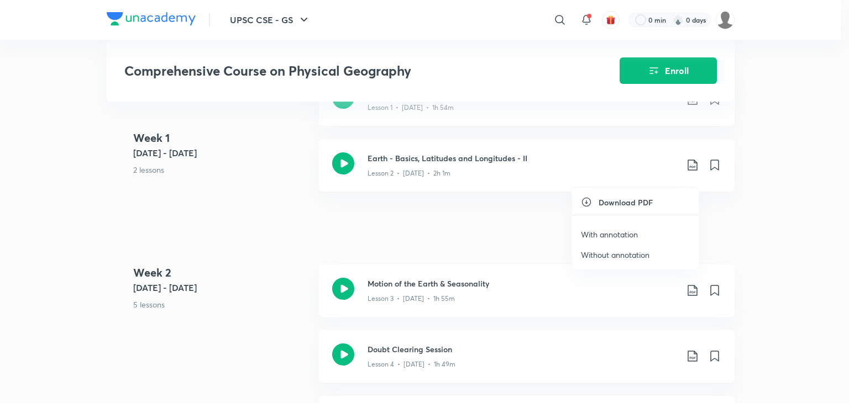
click at [640, 254] on p "Without annotation" at bounding box center [615, 255] width 69 height 12
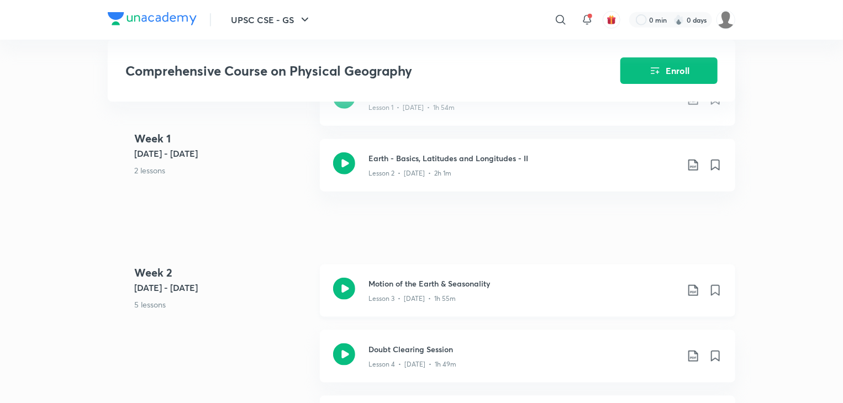
click at [697, 297] on icon at bounding box center [693, 290] width 13 height 13
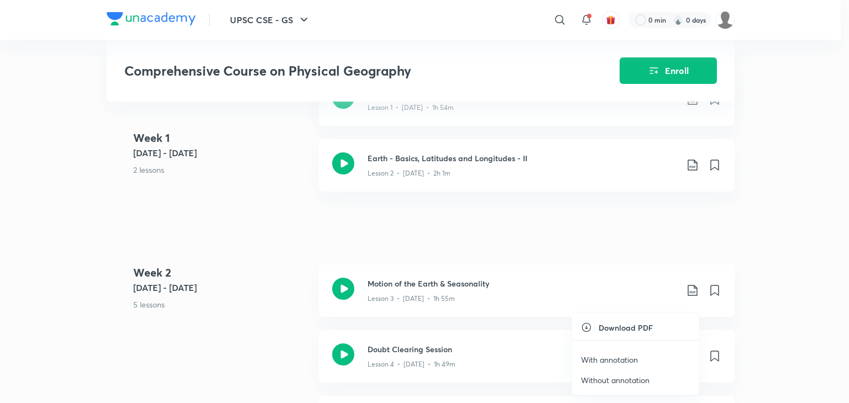
click at [660, 384] on li "Without annotation" at bounding box center [635, 380] width 127 height 20
click at [645, 381] on p "Without annotation" at bounding box center [615, 381] width 69 height 12
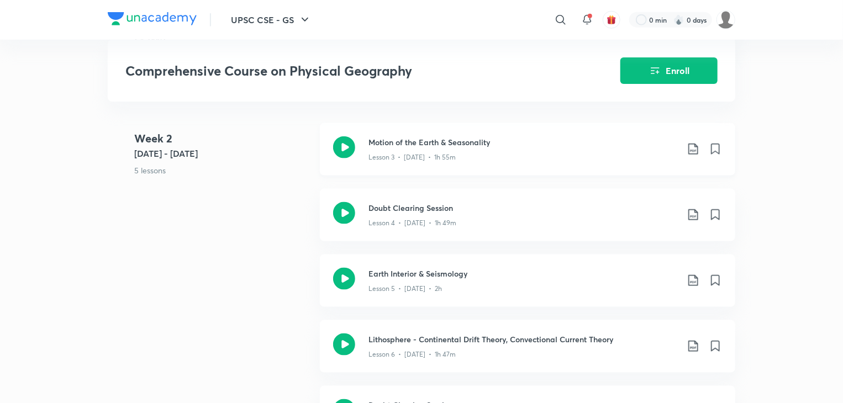
scroll to position [638, 0]
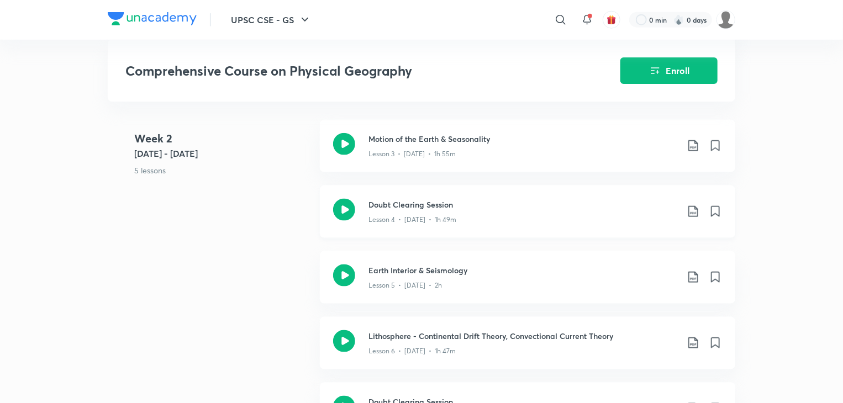
click at [689, 217] on icon at bounding box center [692, 211] width 9 height 11
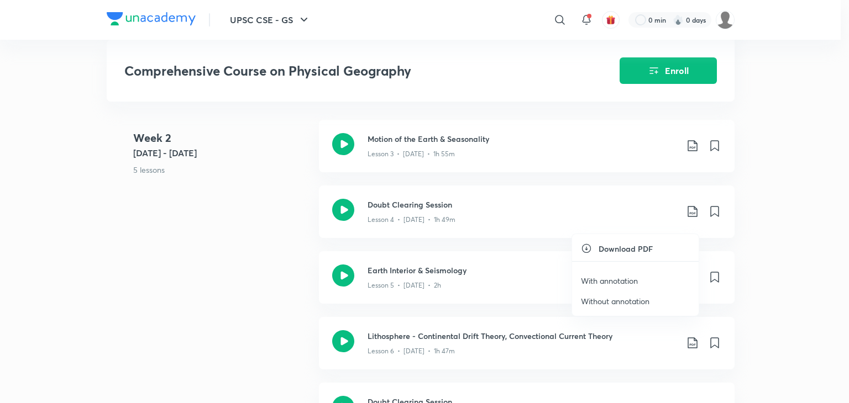
click at [640, 301] on p "Without annotation" at bounding box center [615, 302] width 69 height 12
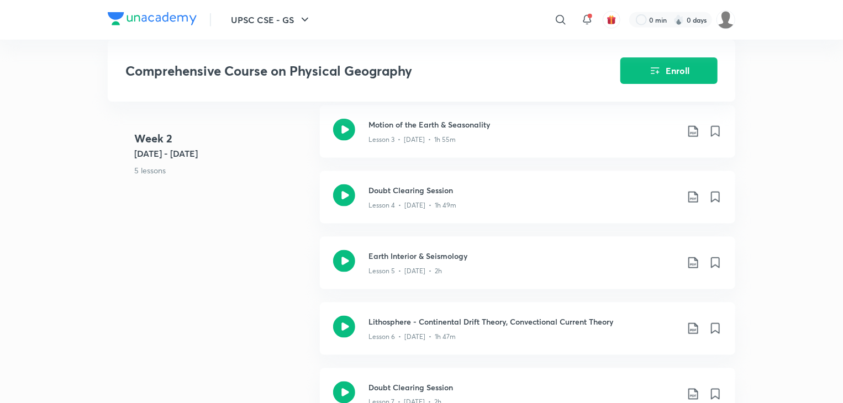
scroll to position [652, 0]
click at [691, 270] on icon at bounding box center [693, 262] width 13 height 13
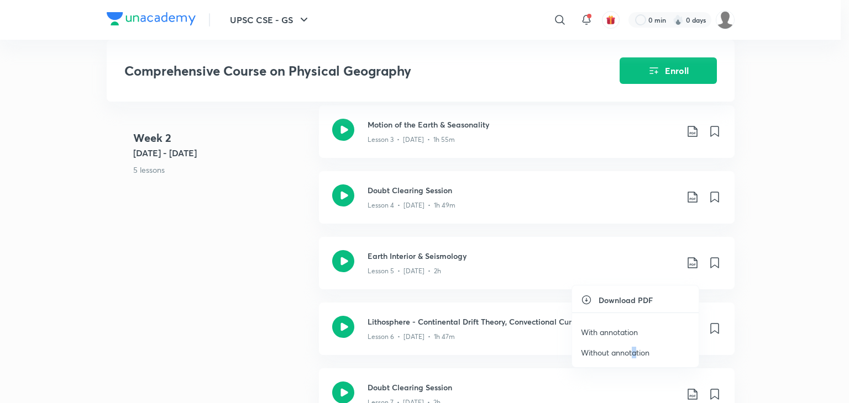
click at [632, 353] on p "Without annotation" at bounding box center [615, 353] width 69 height 12
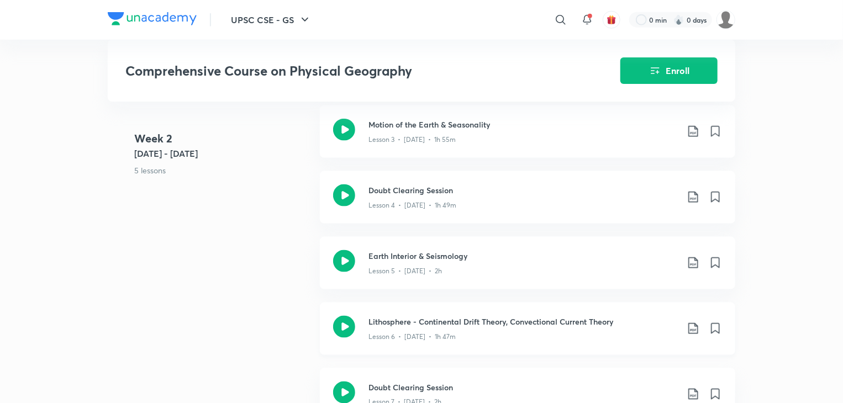
click at [690, 335] on icon at bounding box center [693, 328] width 13 height 13
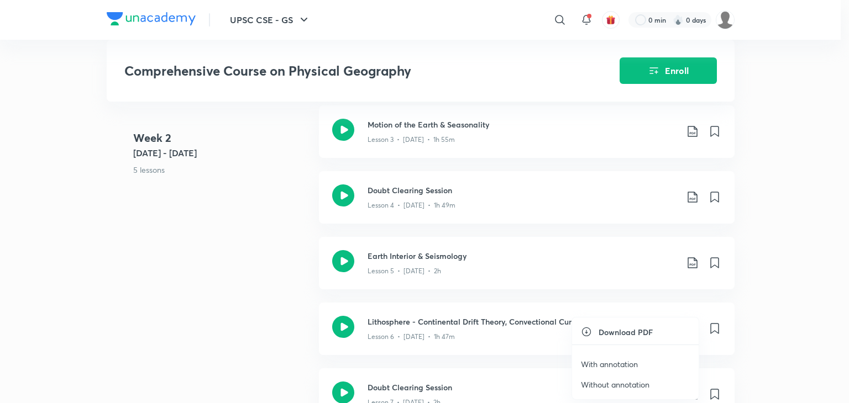
click at [633, 383] on p "Without annotation" at bounding box center [615, 385] width 69 height 12
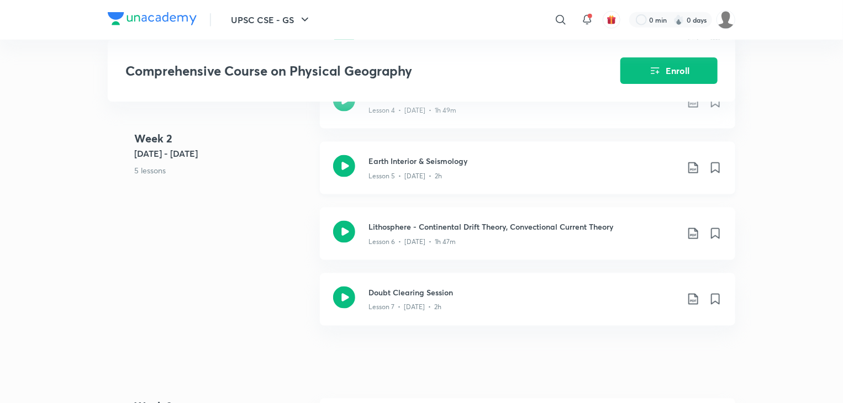
scroll to position [749, 0]
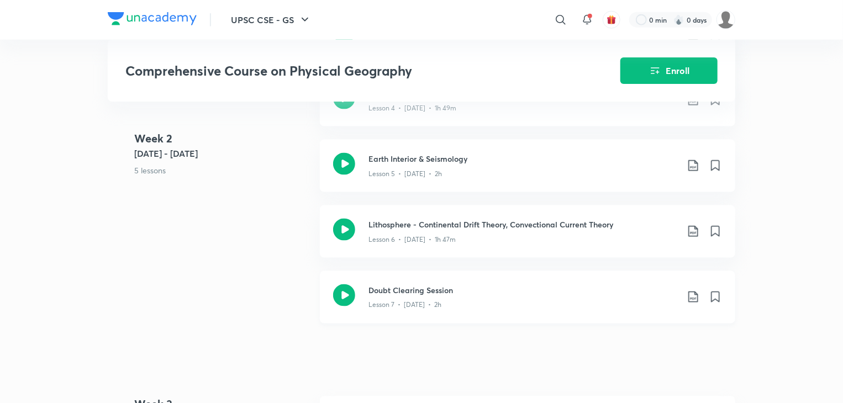
click at [693, 304] on icon at bounding box center [693, 297] width 13 height 13
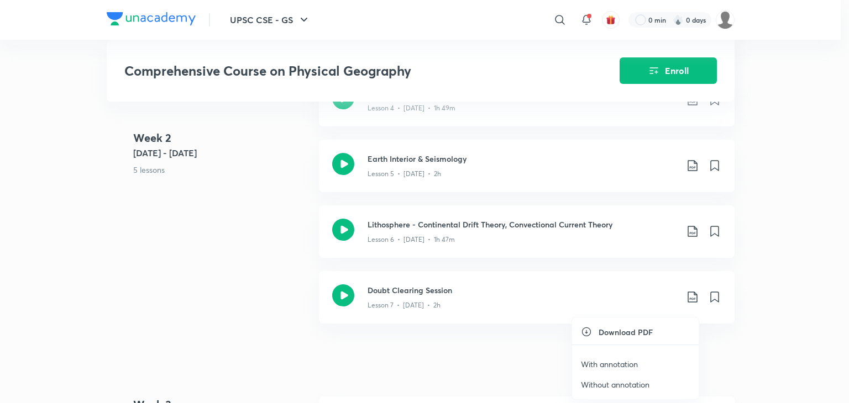
click at [642, 383] on p "Without annotation" at bounding box center [615, 385] width 69 height 12
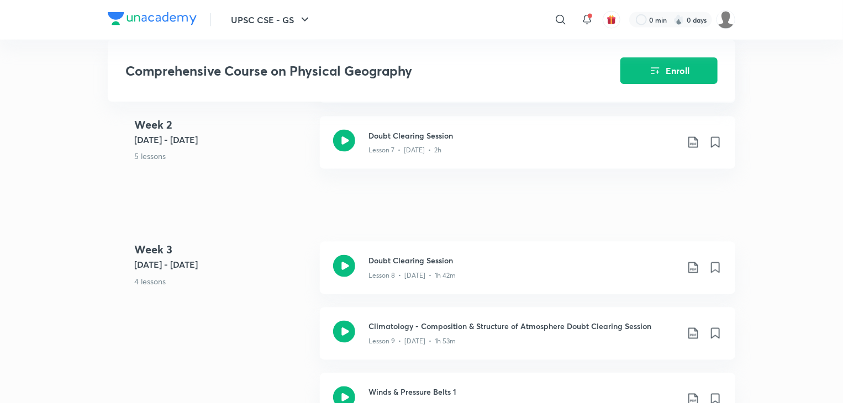
scroll to position [905, 0]
click at [694, 274] on icon at bounding box center [693, 266] width 13 height 13
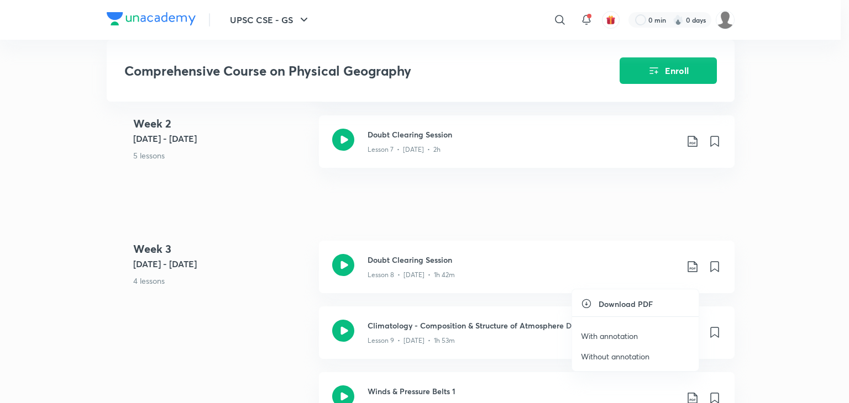
click at [627, 351] on p "Without annotation" at bounding box center [615, 357] width 69 height 12
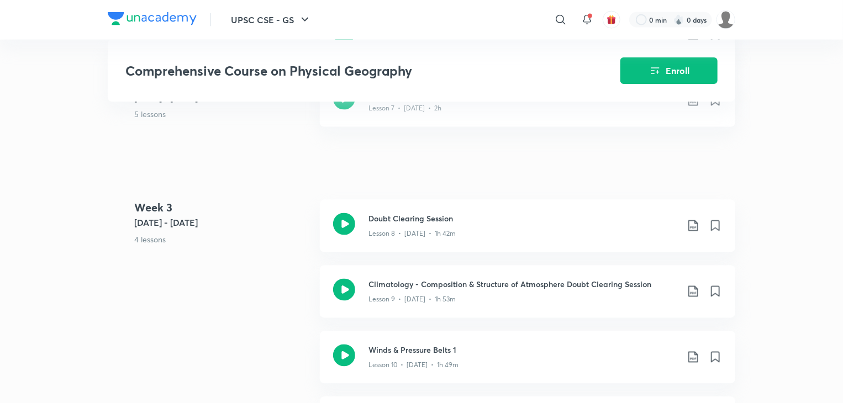
scroll to position [948, 0]
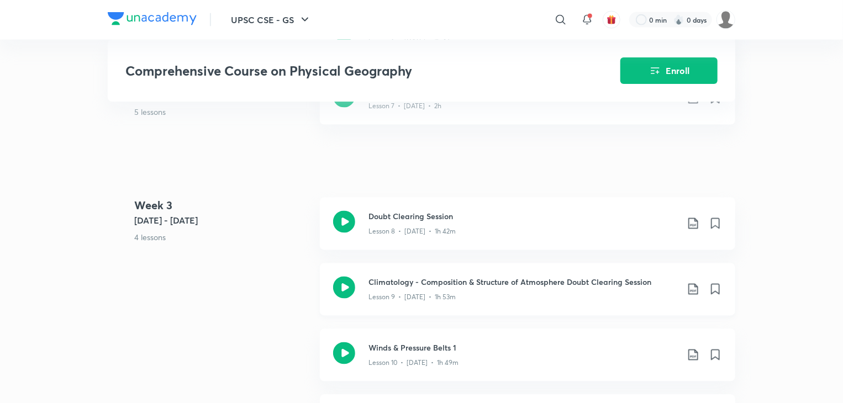
click at [693, 296] on icon at bounding box center [693, 289] width 13 height 13
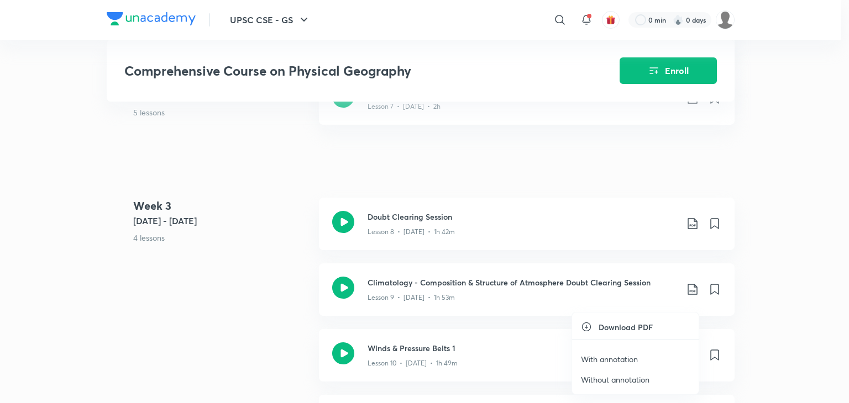
click at [614, 383] on p "Without annotation" at bounding box center [615, 380] width 69 height 12
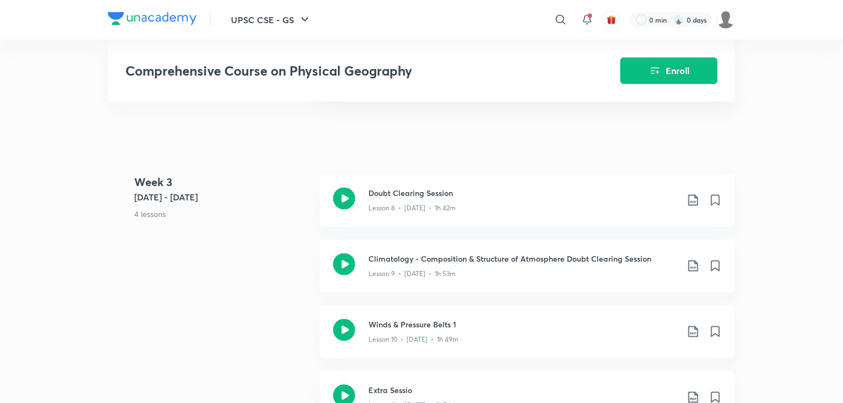
scroll to position [972, 0]
click at [692, 338] on icon at bounding box center [693, 331] width 13 height 13
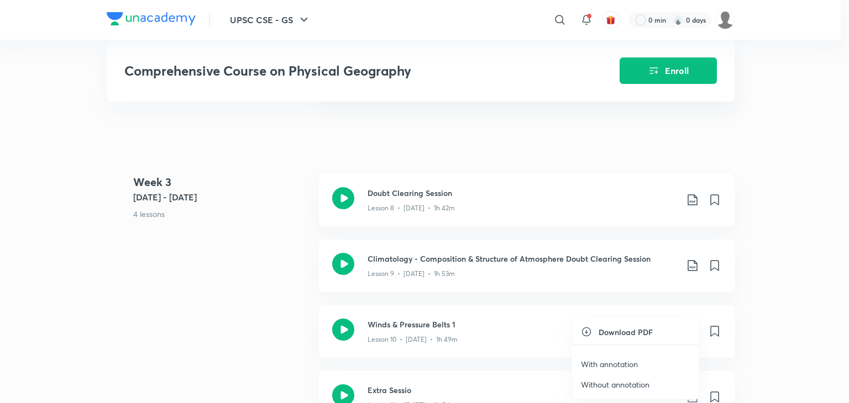
click at [638, 383] on p "Without annotation" at bounding box center [615, 385] width 69 height 12
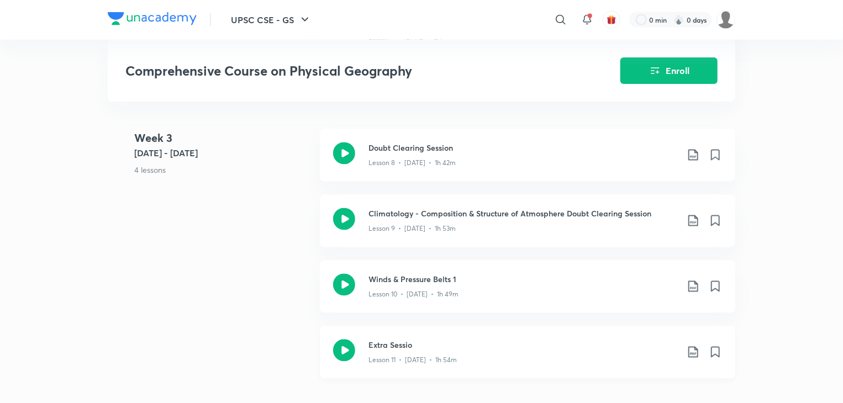
scroll to position [1018, 0]
click at [695, 358] on icon at bounding box center [693, 351] width 13 height 13
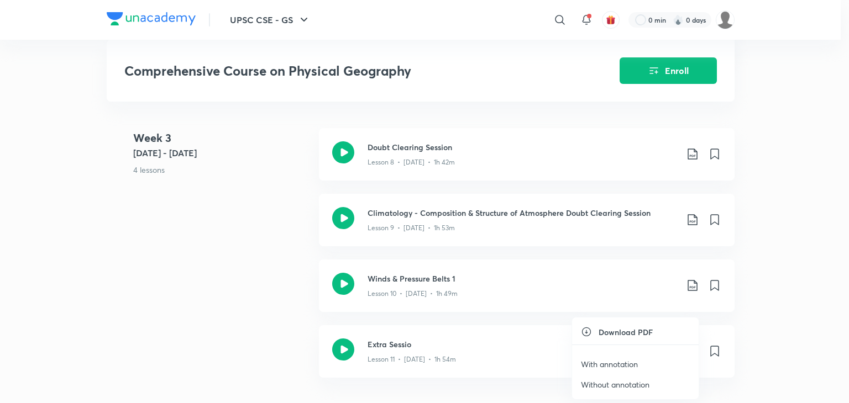
click at [623, 387] on p "Without annotation" at bounding box center [615, 385] width 69 height 12
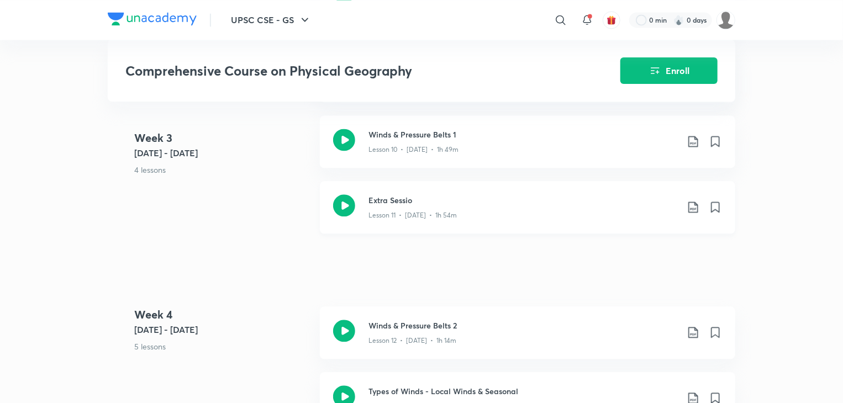
scroll to position [1164, 0]
click at [694, 338] on icon at bounding box center [693, 330] width 13 height 13
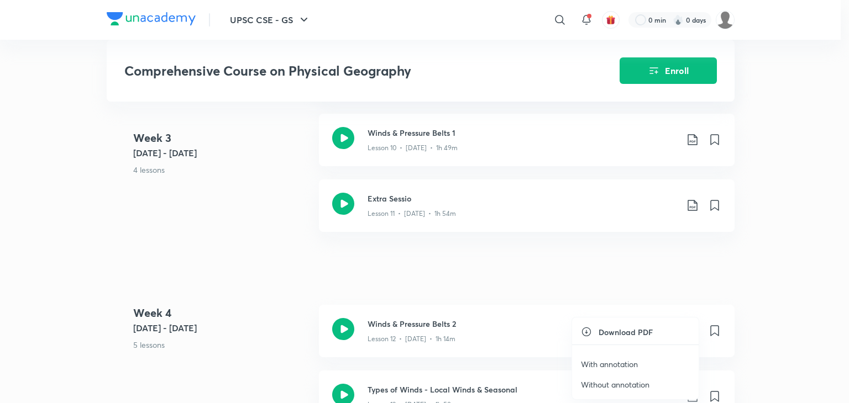
click at [621, 383] on p "Without annotation" at bounding box center [615, 385] width 69 height 12
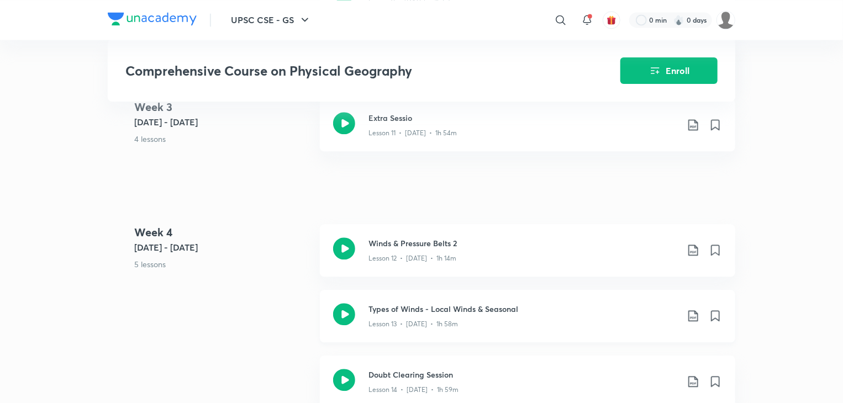
scroll to position [1248, 0]
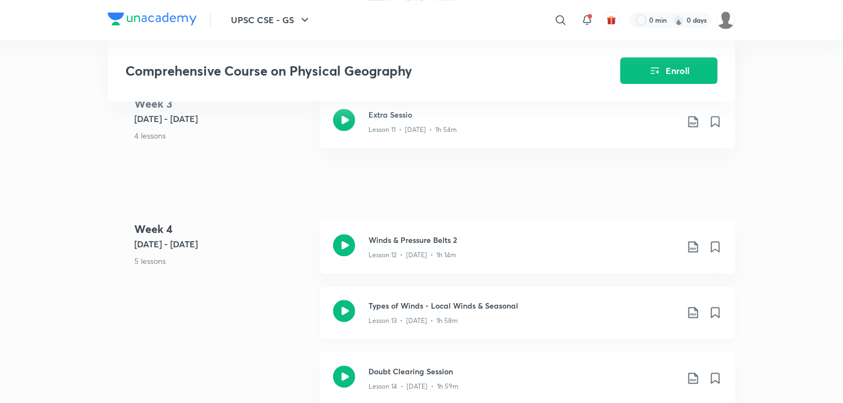
click at [693, 319] on icon at bounding box center [693, 312] width 13 height 13
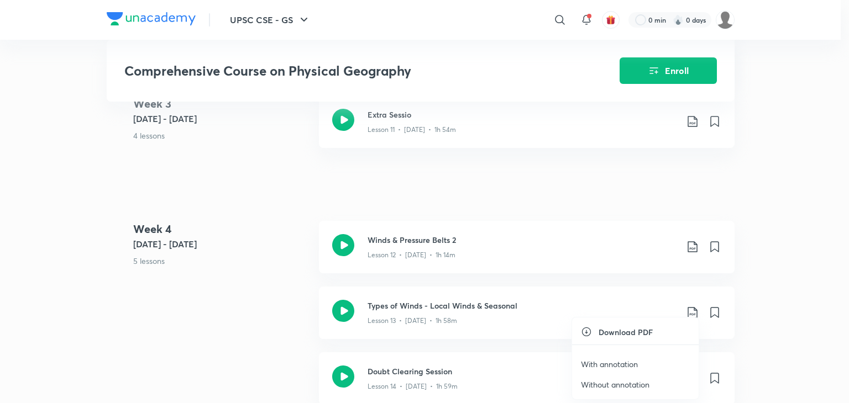
click at [627, 381] on p "Without annotation" at bounding box center [615, 385] width 69 height 12
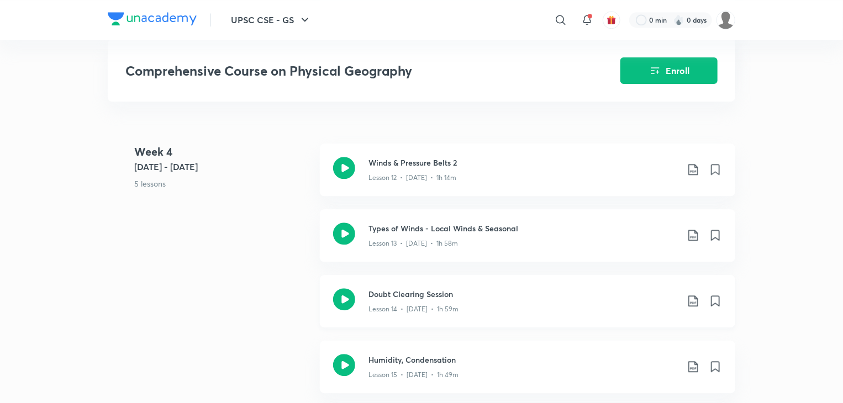
scroll to position [1326, 0]
click at [691, 306] on icon at bounding box center [692, 300] width 9 height 11
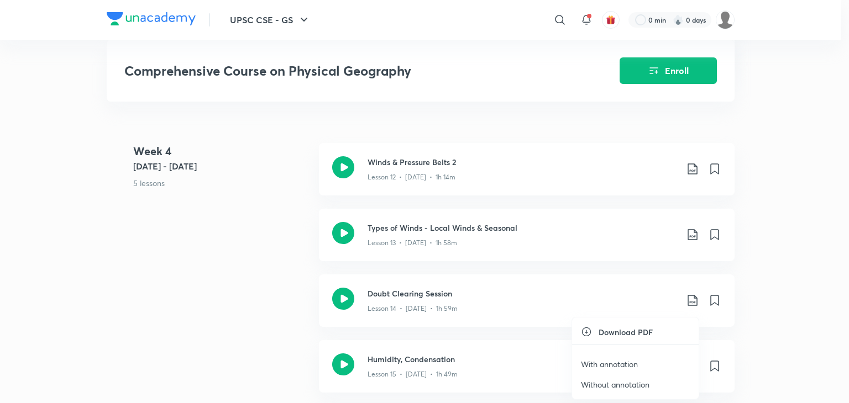
click at [618, 385] on p "Without annotation" at bounding box center [615, 385] width 69 height 12
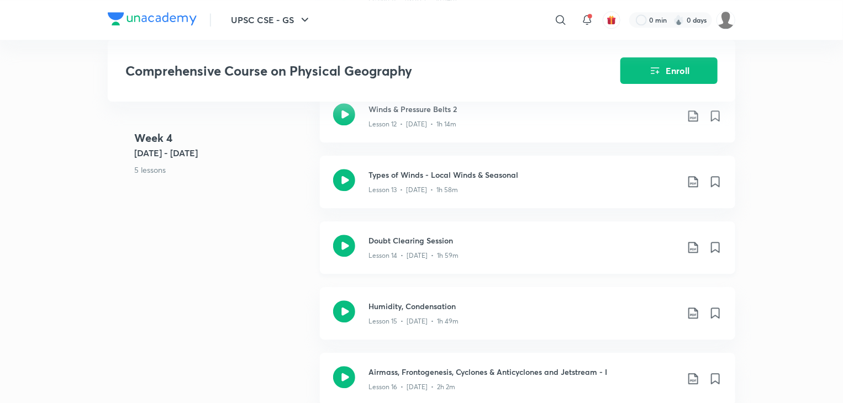
scroll to position [1386, 0]
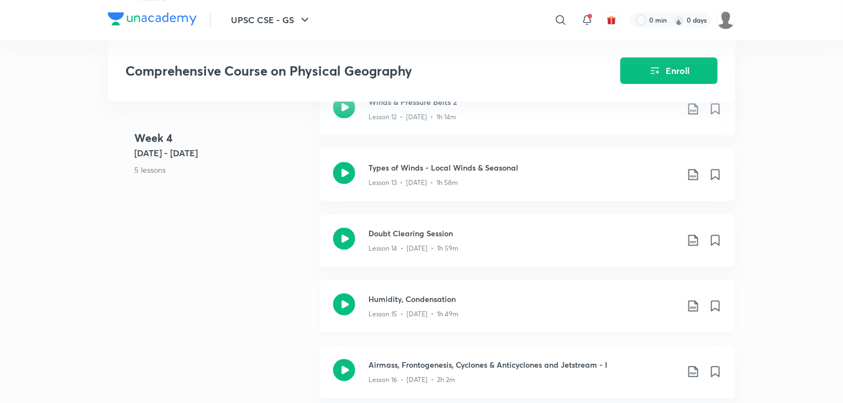
click at [695, 312] on icon at bounding box center [692, 306] width 9 height 11
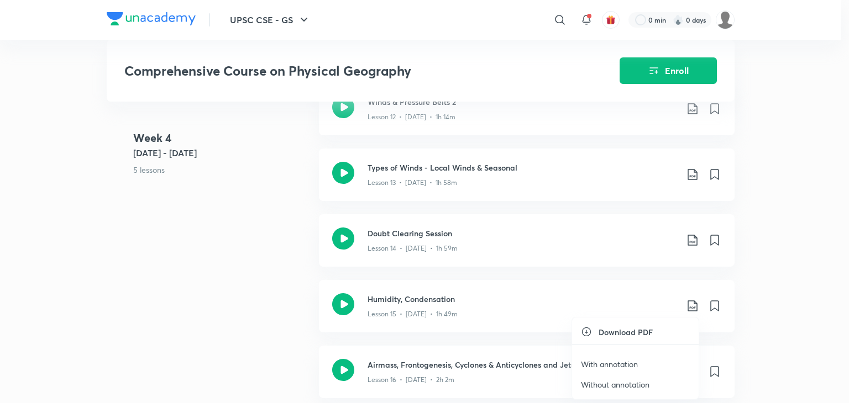
click at [622, 383] on p "Without annotation" at bounding box center [615, 385] width 69 height 12
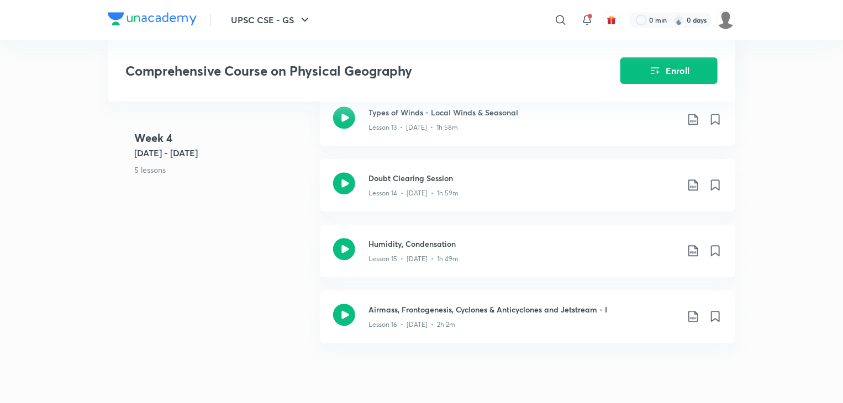
scroll to position [1454, 0]
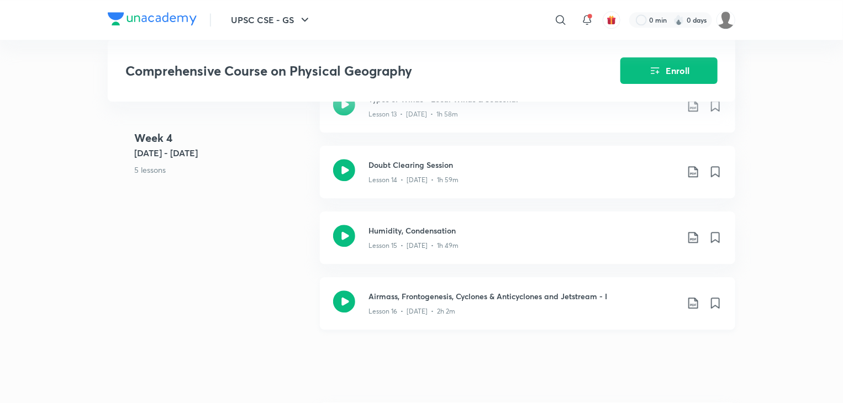
click at [698, 308] on icon at bounding box center [693, 303] width 13 height 13
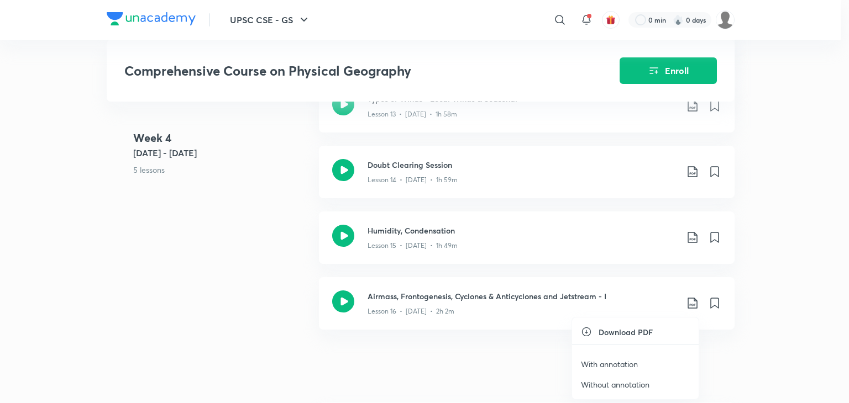
click at [619, 381] on p "Without annotation" at bounding box center [615, 385] width 69 height 12
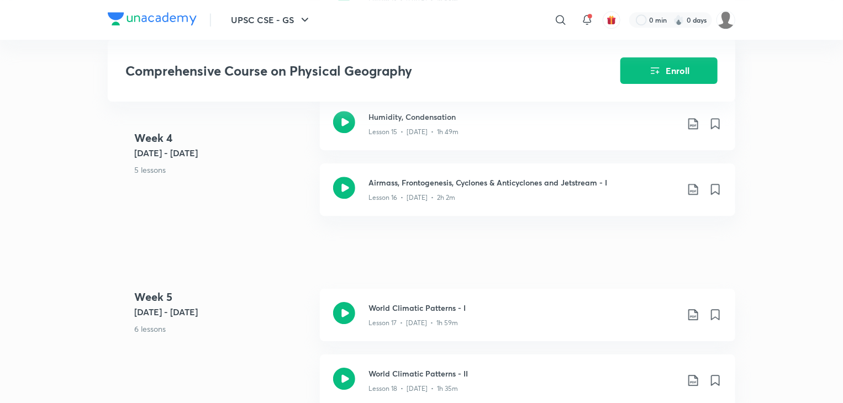
scroll to position [1569, 0]
click at [511, 202] on div "Lesson 16 • [DATE] • 2h 2m" at bounding box center [523, 195] width 309 height 14
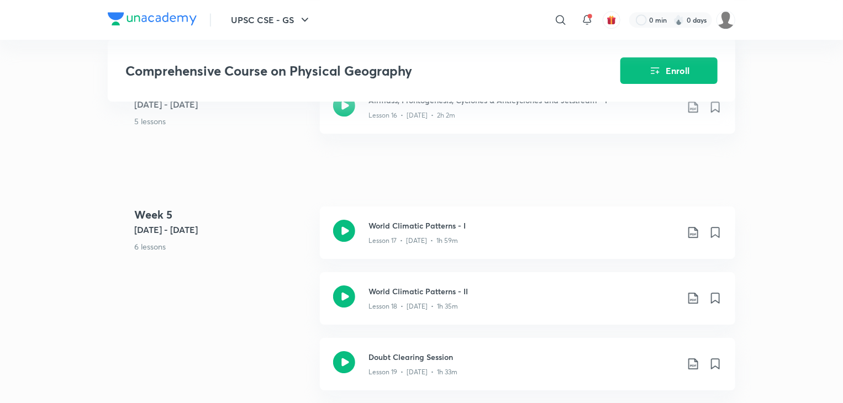
scroll to position [1655, 0]
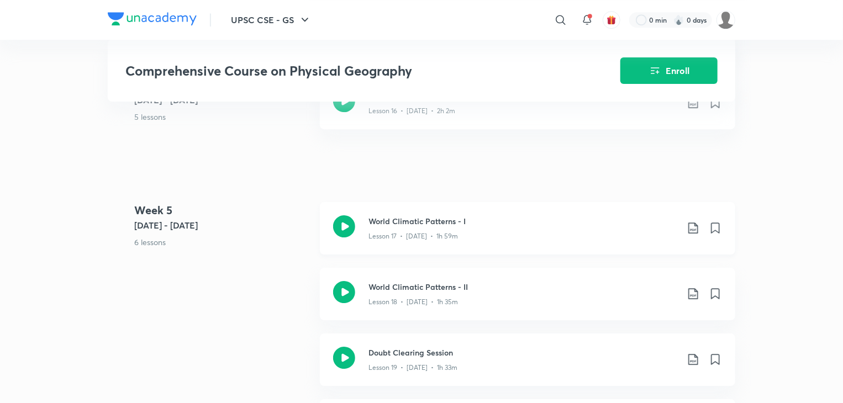
click at [695, 235] on icon at bounding box center [693, 228] width 13 height 13
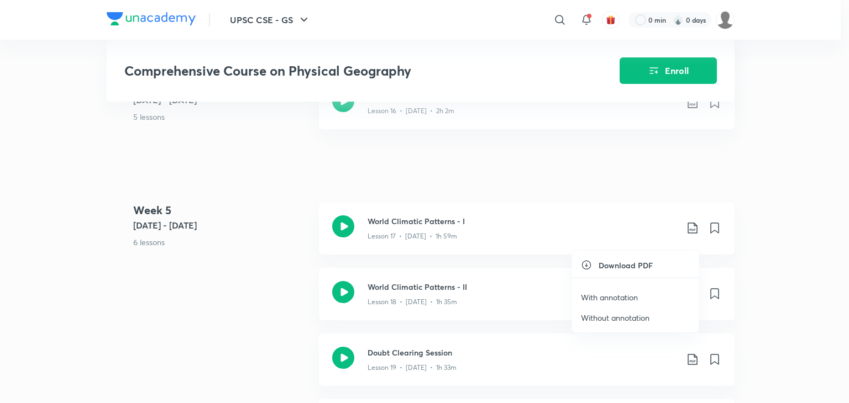
click at [625, 318] on p "Without annotation" at bounding box center [615, 318] width 69 height 12
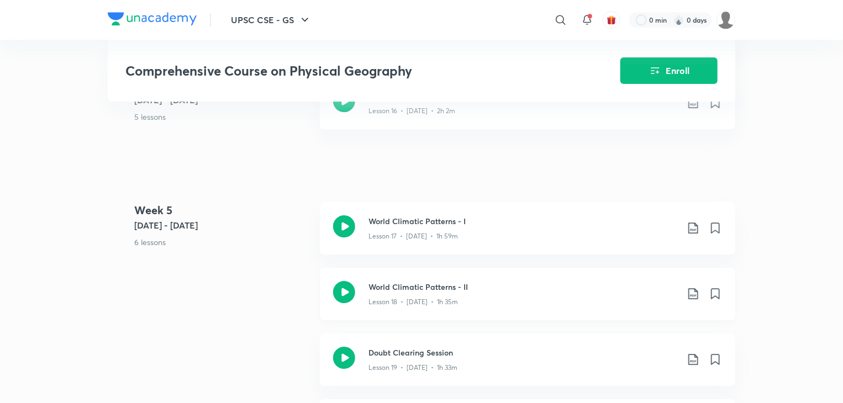
click at [688, 299] on icon at bounding box center [693, 293] width 13 height 13
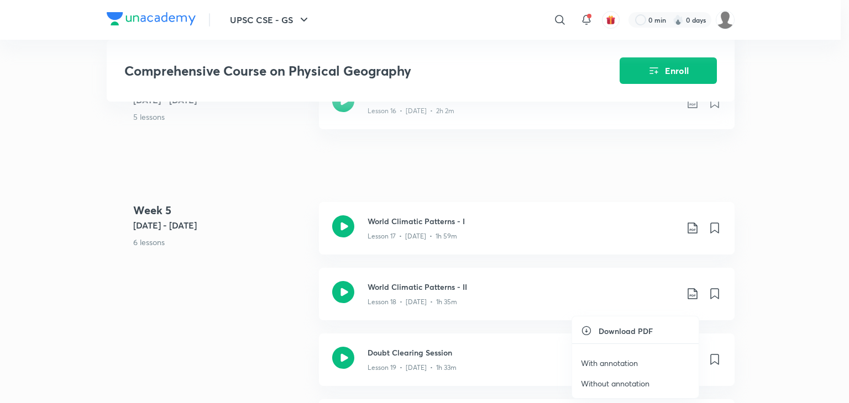
click at [620, 387] on p "Without annotation" at bounding box center [615, 384] width 69 height 12
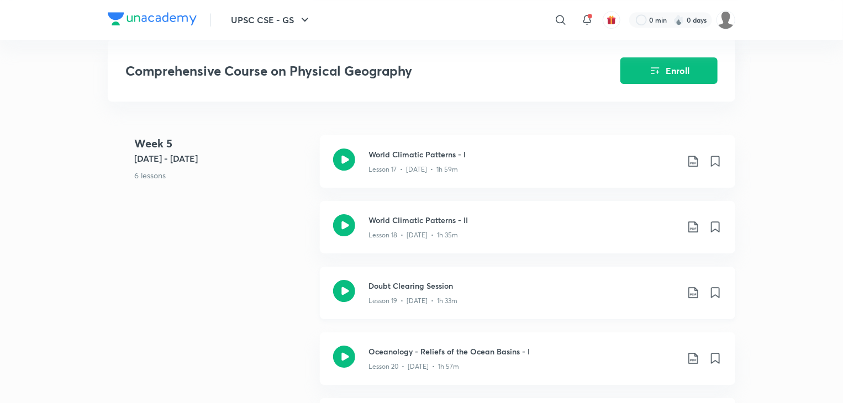
scroll to position [1723, 0]
click at [692, 305] on div "Doubt Clearing Session Lesson 19 • [DATE] • 1h 33m" at bounding box center [546, 292] width 354 height 26
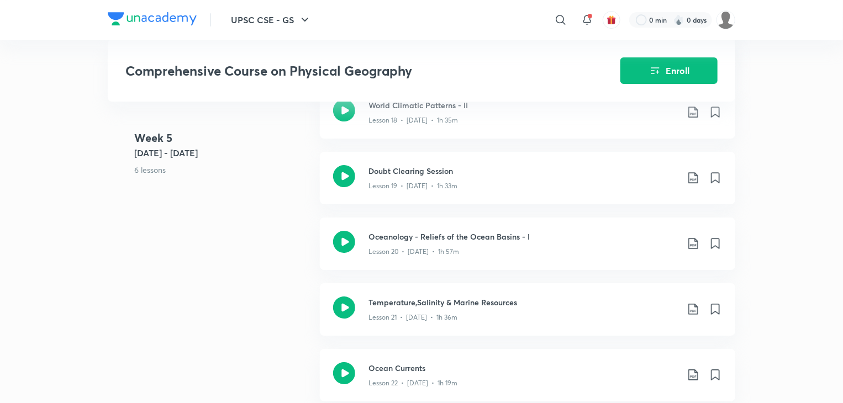
scroll to position [1841, 0]
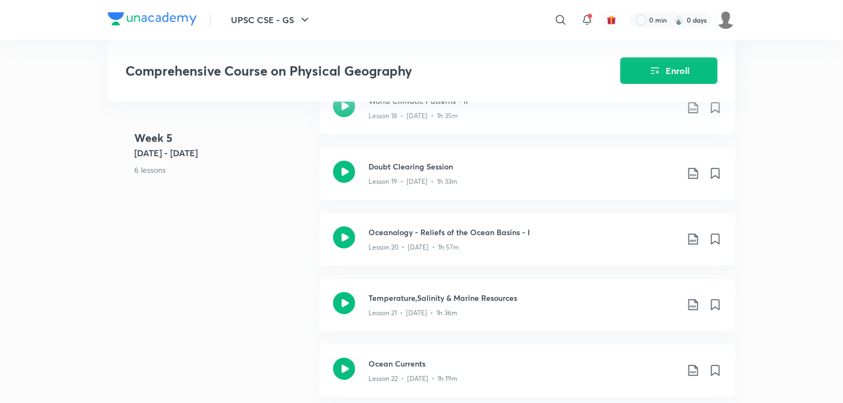
click at [818, 140] on div "UPSC CSE - GS ​ 0 min 0 days Comprehensive Course on Physical Geography Enroll …" at bounding box center [421, 235] width 843 height 4152
click at [692, 179] on icon at bounding box center [692, 173] width 9 height 11
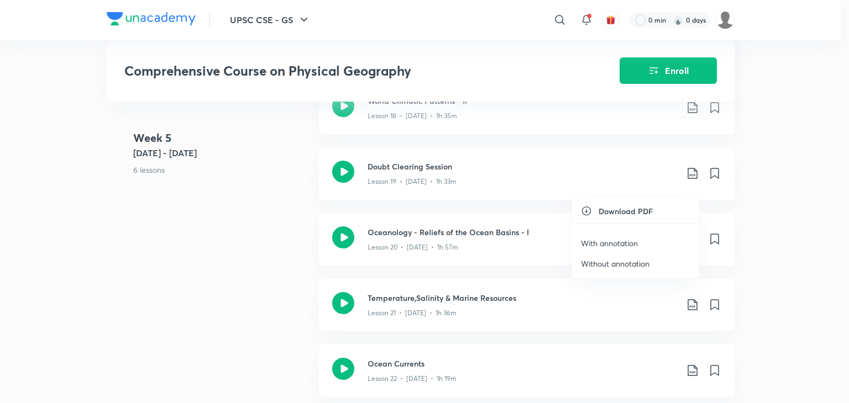
click at [637, 262] on p "Without annotation" at bounding box center [615, 264] width 69 height 12
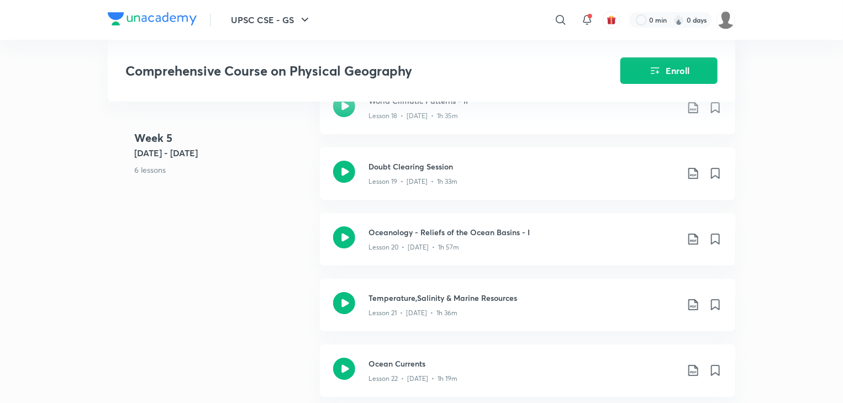
click at [829, 96] on div "UPSC CSE - GS ​ 0 min 0 days Comprehensive Course on Physical Geography Enroll …" at bounding box center [421, 235] width 843 height 4152
click at [482, 238] on h3 "Oceanology - Reliefs of the Ocean Basins - I" at bounding box center [523, 233] width 309 height 12
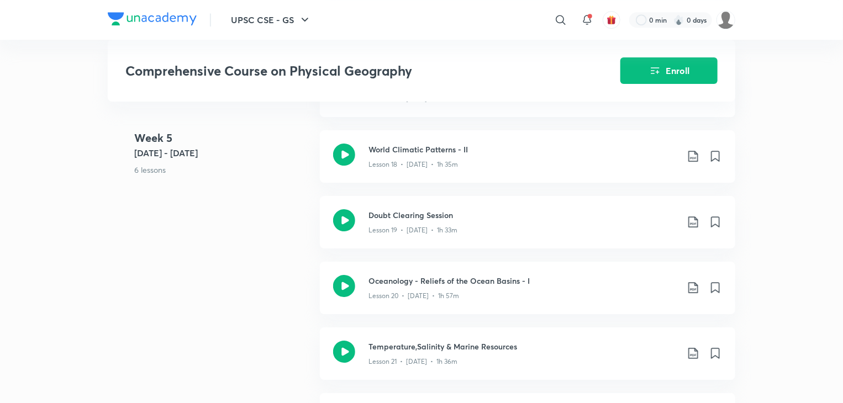
scroll to position [1812, 0]
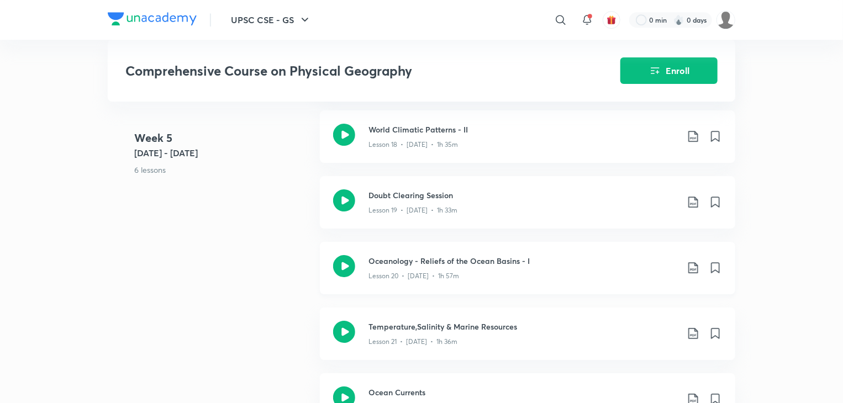
click at [692, 275] on icon at bounding box center [693, 267] width 13 height 13
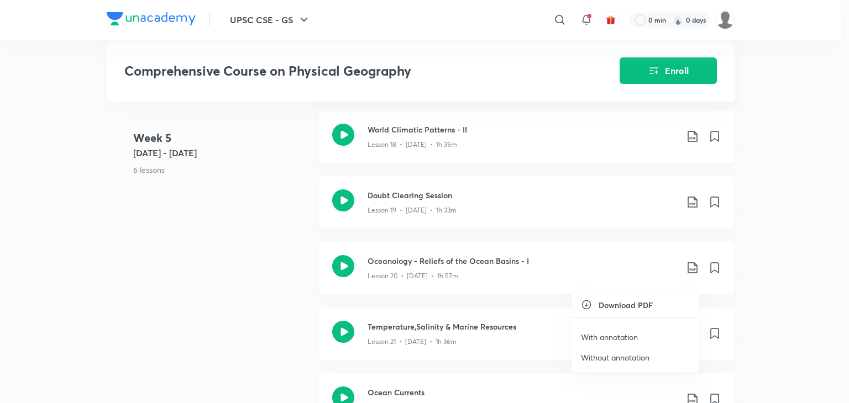
click at [630, 356] on p "Without annotation" at bounding box center [615, 358] width 69 height 12
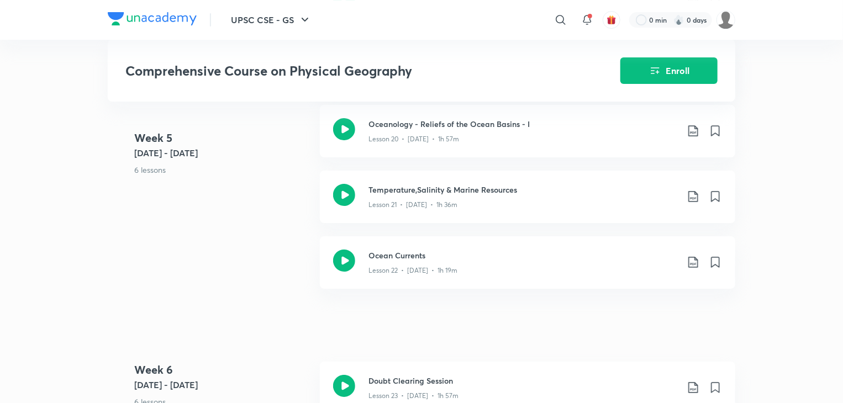
scroll to position [1953, 0]
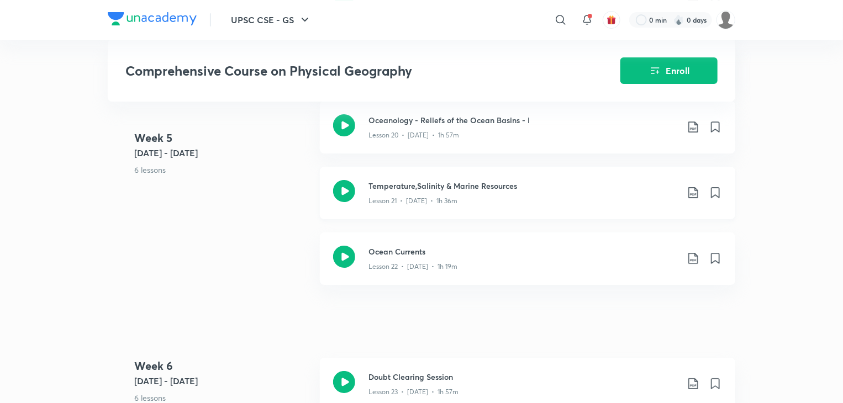
click at [693, 199] on icon at bounding box center [693, 192] width 13 height 13
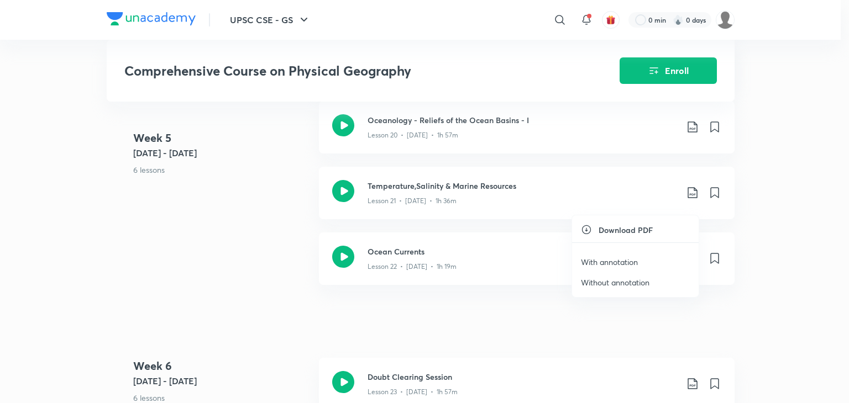
click at [635, 284] on p "Without annotation" at bounding box center [615, 283] width 69 height 12
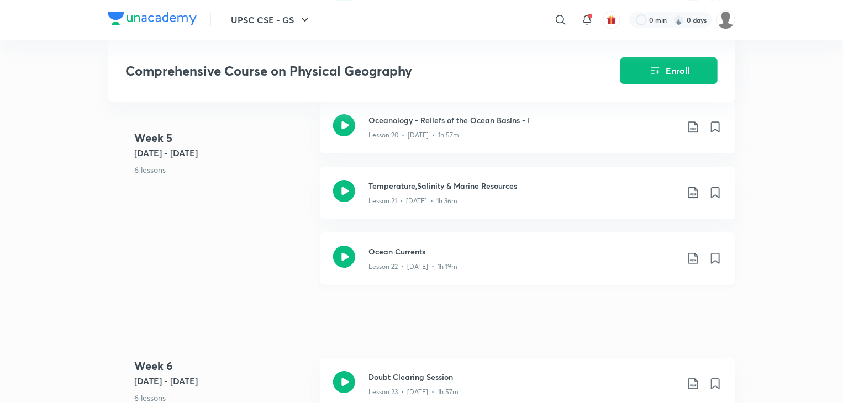
click at [692, 265] on icon at bounding box center [693, 258] width 13 height 13
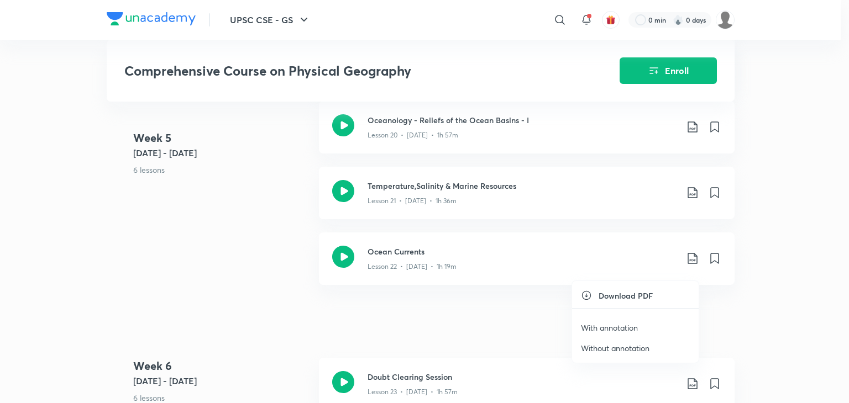
click at [634, 348] on p "Without annotation" at bounding box center [615, 349] width 69 height 12
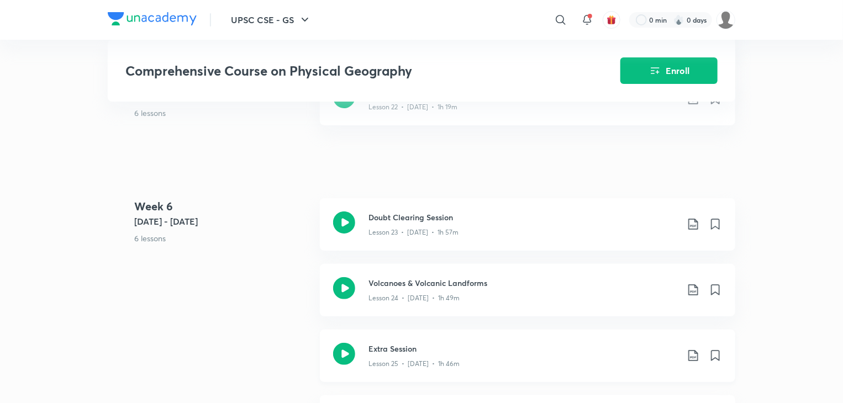
scroll to position [2117, 0]
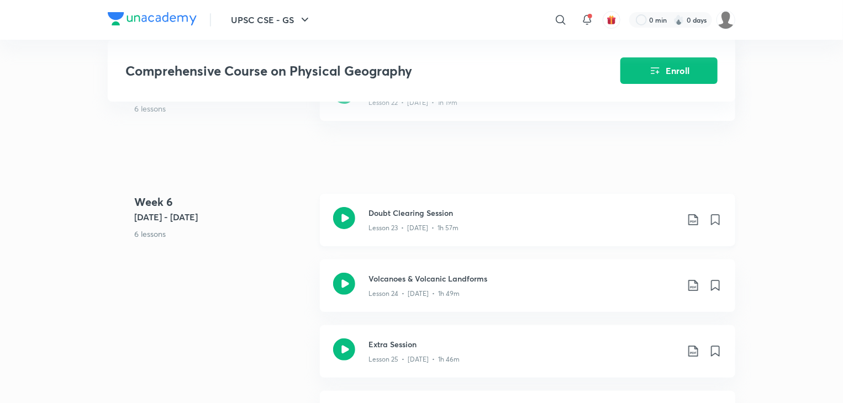
click at [692, 227] on icon at bounding box center [693, 219] width 13 height 13
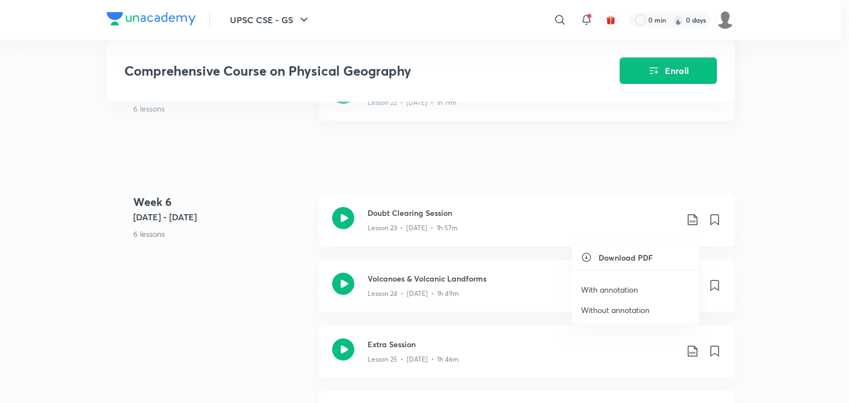
click at [639, 310] on p "Without annotation" at bounding box center [615, 310] width 69 height 12
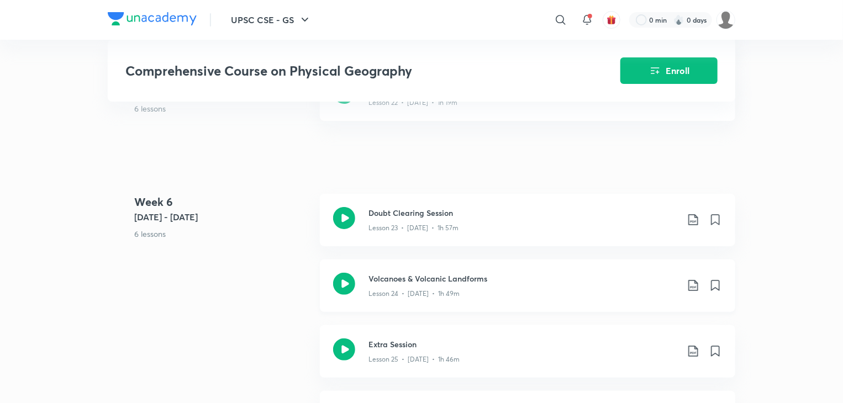
click at [696, 292] on icon at bounding box center [693, 285] width 13 height 13
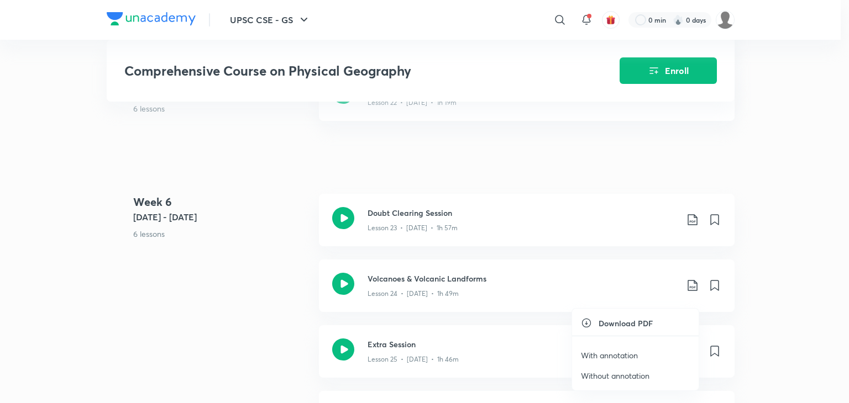
click at [639, 374] on p "Without annotation" at bounding box center [615, 376] width 69 height 12
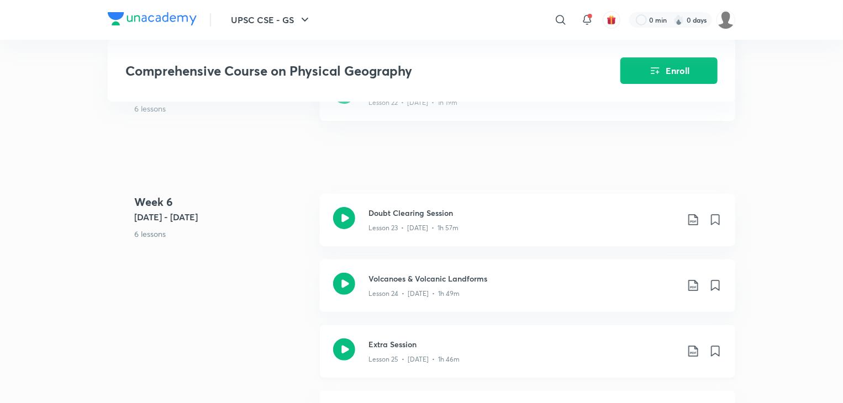
click at [693, 358] on icon at bounding box center [693, 351] width 13 height 13
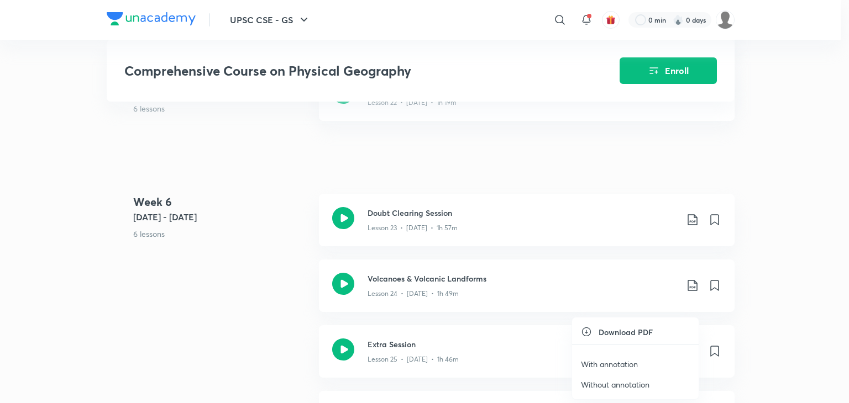
click at [632, 384] on p "Without annotation" at bounding box center [615, 385] width 69 height 12
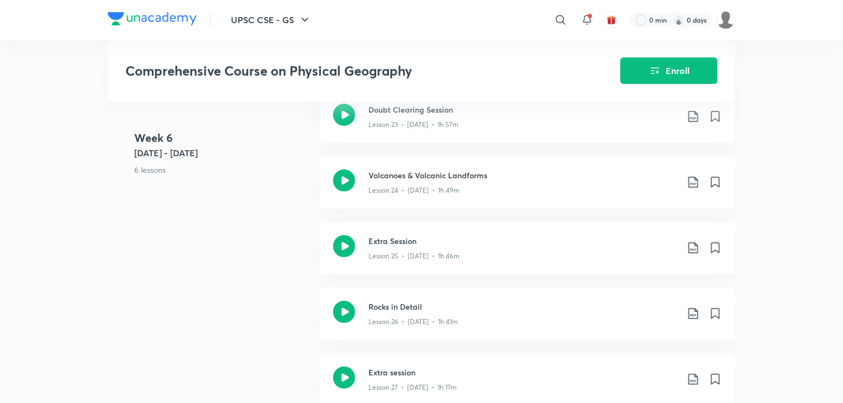
scroll to position [2240, 0]
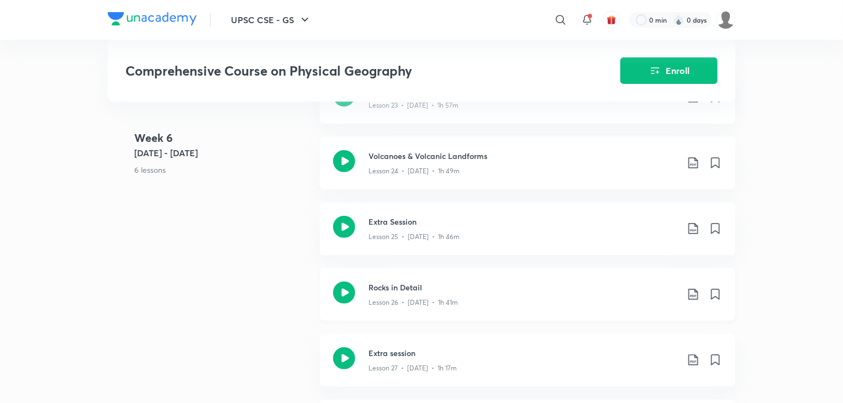
click at [693, 301] on icon at bounding box center [693, 294] width 13 height 13
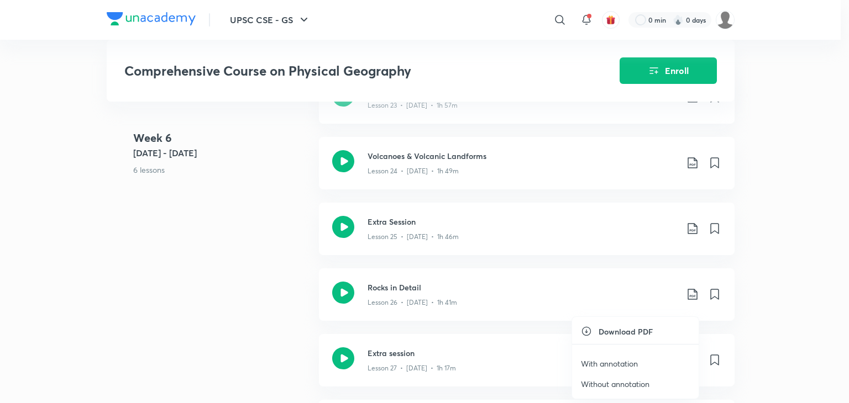
click at [638, 385] on p "Without annotation" at bounding box center [615, 384] width 69 height 12
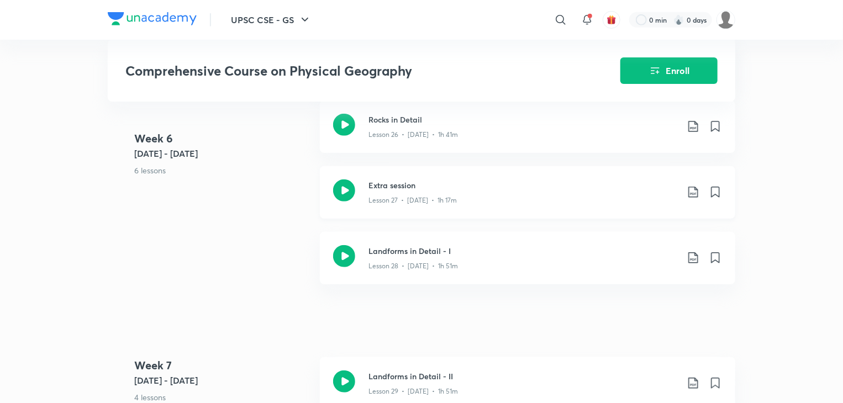
scroll to position [2409, 0]
click at [693, 198] on icon at bounding box center [693, 191] width 13 height 13
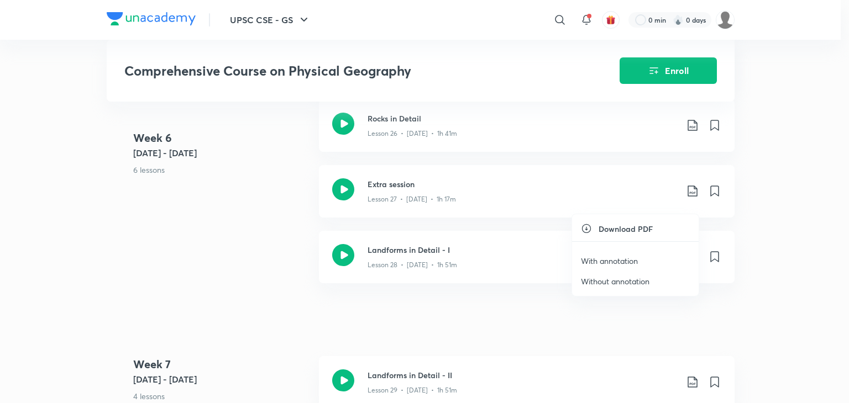
click at [630, 283] on p "Without annotation" at bounding box center [615, 282] width 69 height 12
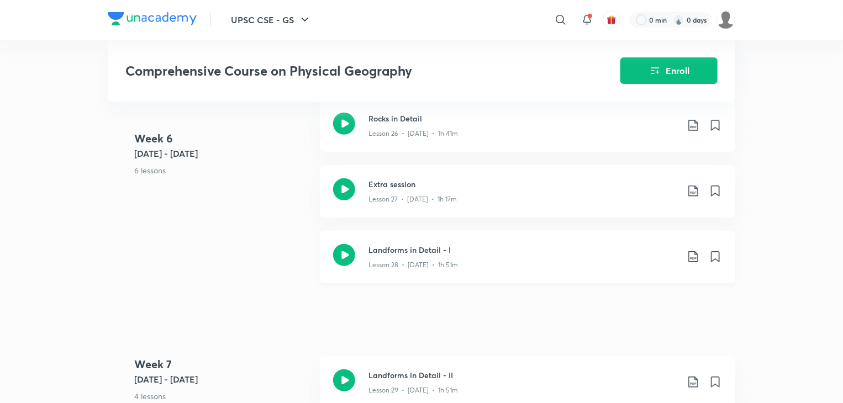
click at [690, 262] on icon at bounding box center [692, 256] width 9 height 11
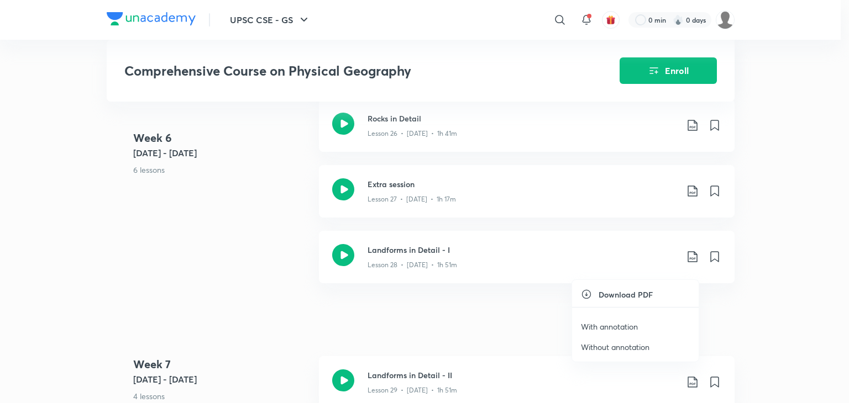
click at [772, 89] on div at bounding box center [424, 201] width 849 height 403
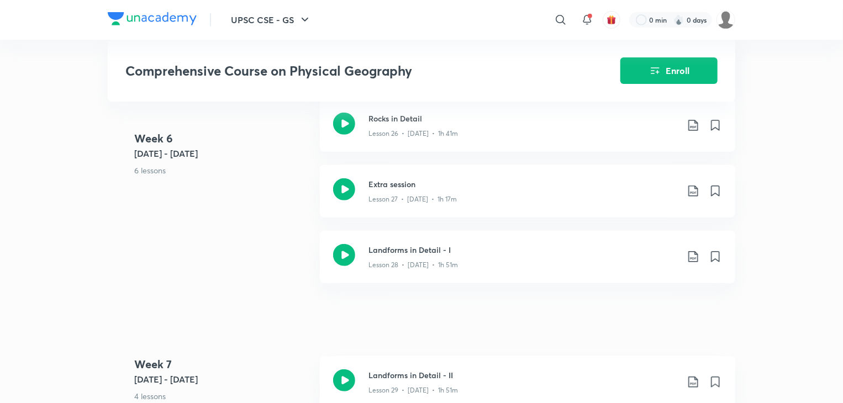
click at [693, 262] on icon at bounding box center [692, 256] width 9 height 11
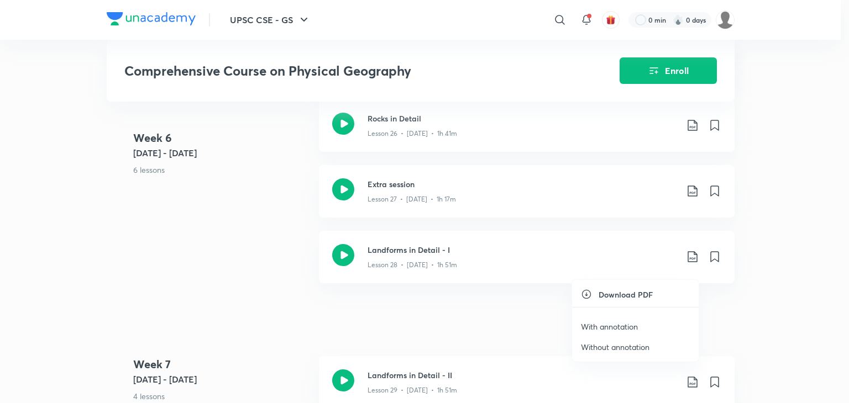
click at [632, 347] on p "Without annotation" at bounding box center [615, 347] width 69 height 12
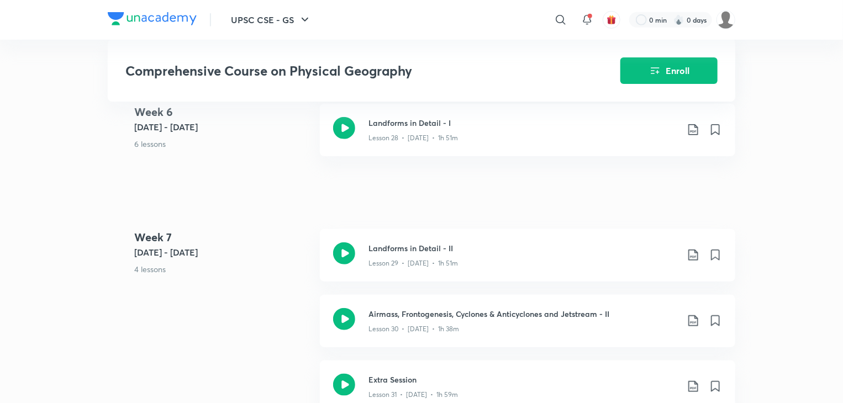
scroll to position [2537, 0]
click at [696, 261] on icon at bounding box center [693, 254] width 13 height 13
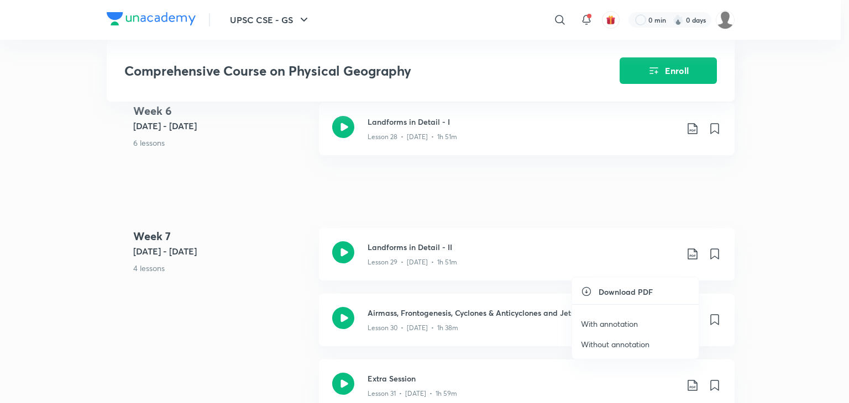
click at [626, 346] on p "Without annotation" at bounding box center [615, 345] width 69 height 12
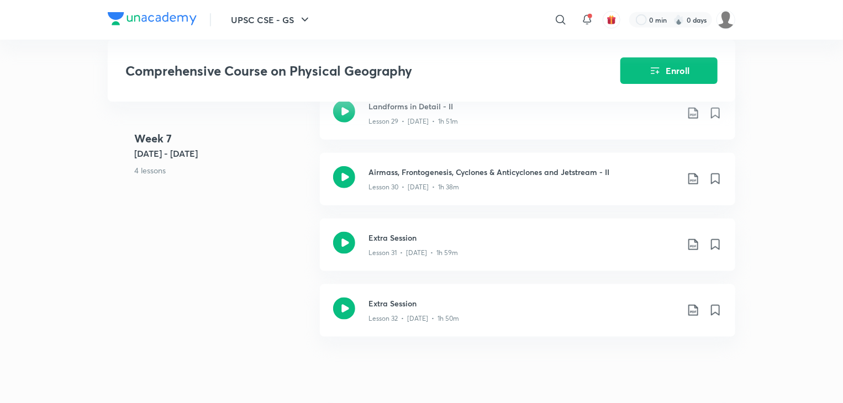
scroll to position [2699, 0]
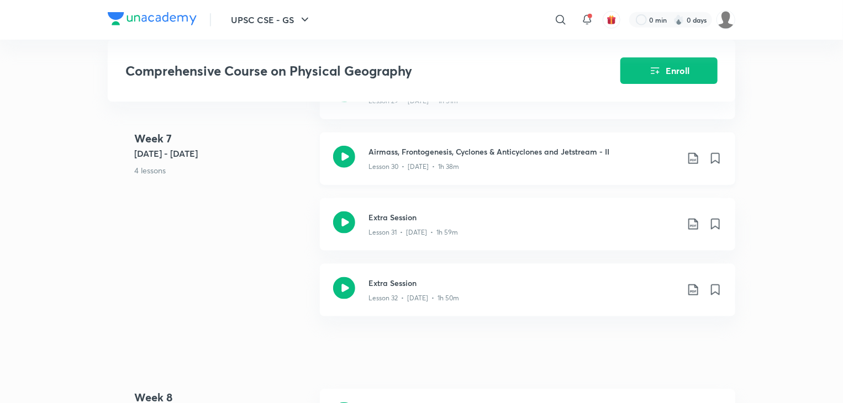
click at [696, 165] on icon at bounding box center [693, 158] width 13 height 13
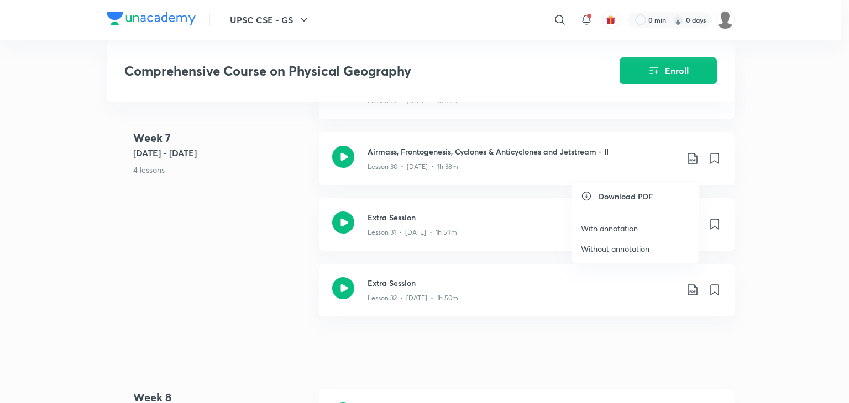
click at [634, 248] on p "Without annotation" at bounding box center [615, 249] width 69 height 12
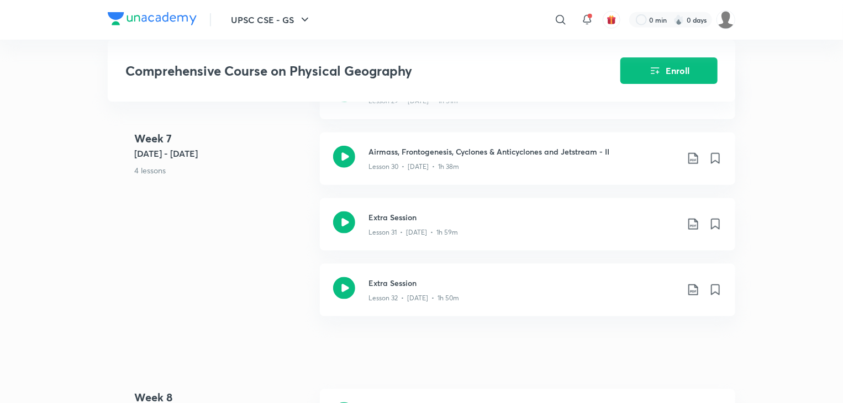
click at [692, 230] on icon at bounding box center [693, 224] width 13 height 13
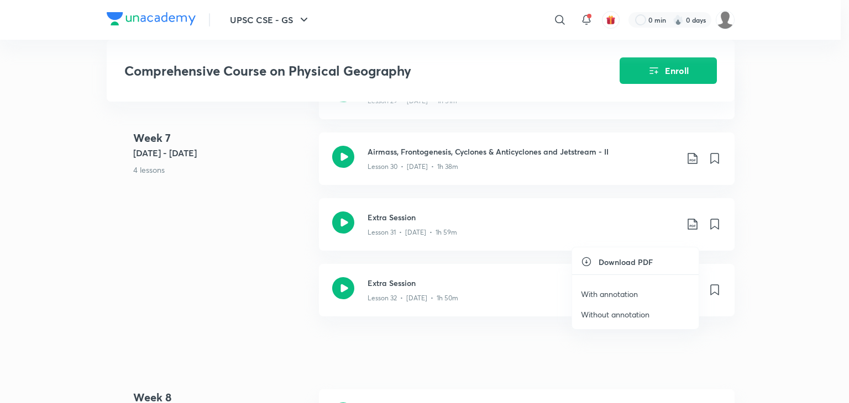
click at [624, 313] on p "Without annotation" at bounding box center [615, 315] width 69 height 12
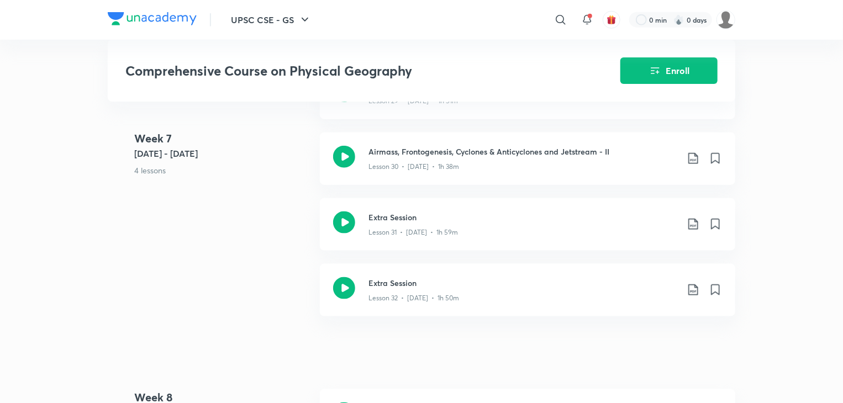
click at [694, 297] on icon at bounding box center [693, 289] width 13 height 13
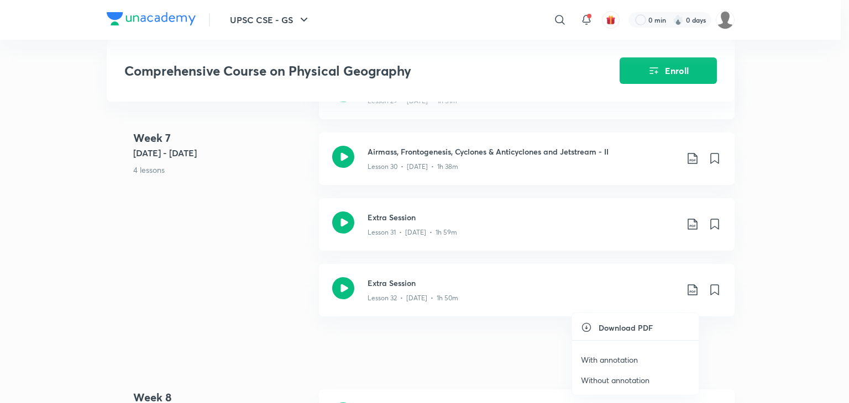
click at [629, 376] on p "Without annotation" at bounding box center [615, 381] width 69 height 12
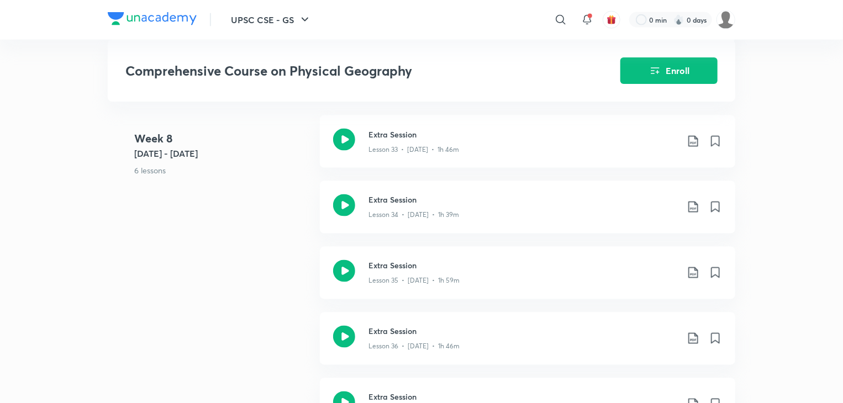
scroll to position [2972, 0]
click at [692, 149] on icon at bounding box center [693, 141] width 13 height 13
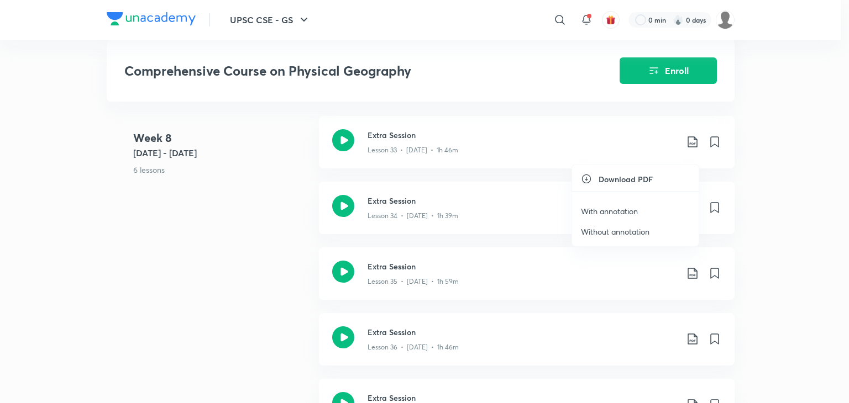
click at [632, 230] on p "Without annotation" at bounding box center [615, 232] width 69 height 12
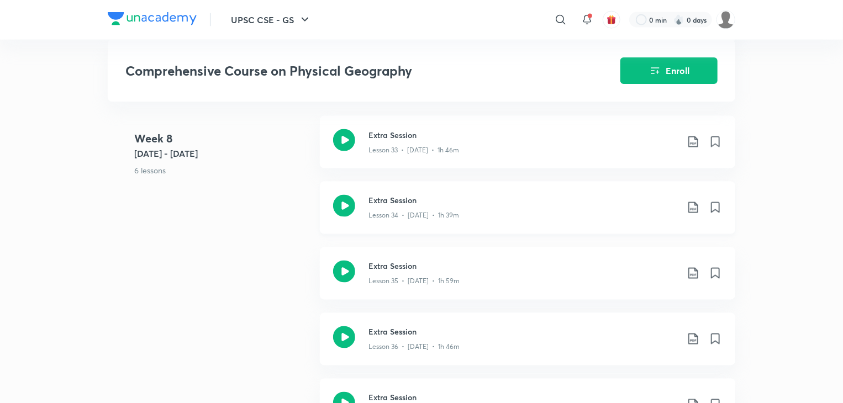
click at [693, 214] on icon at bounding box center [693, 207] width 13 height 13
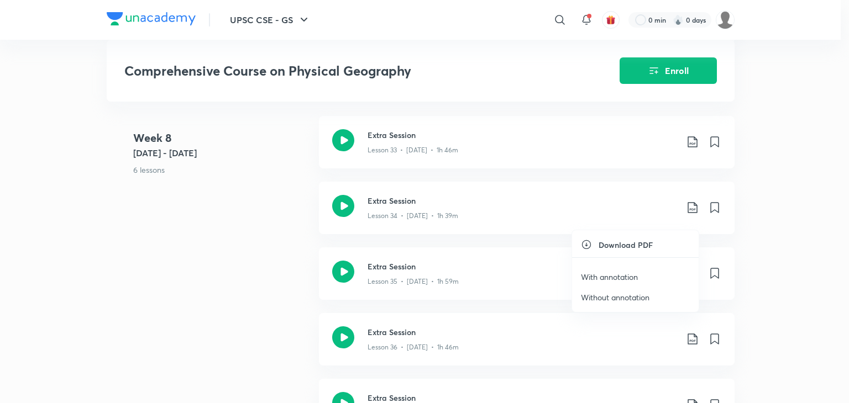
click at [623, 297] on p "Without annotation" at bounding box center [615, 298] width 69 height 12
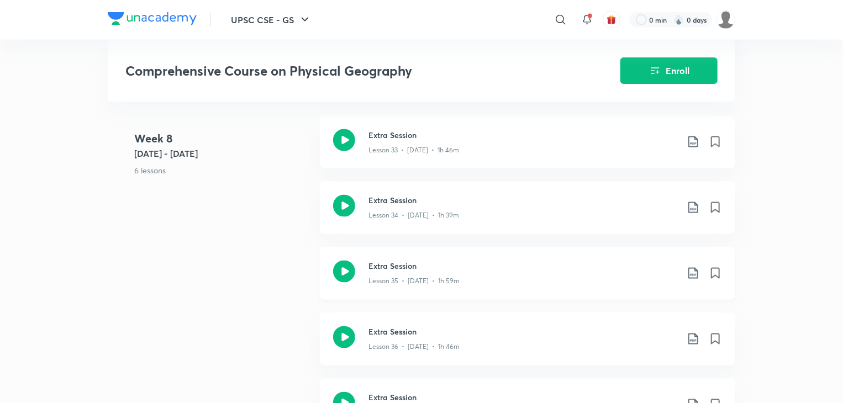
click at [687, 280] on icon at bounding box center [693, 273] width 13 height 13
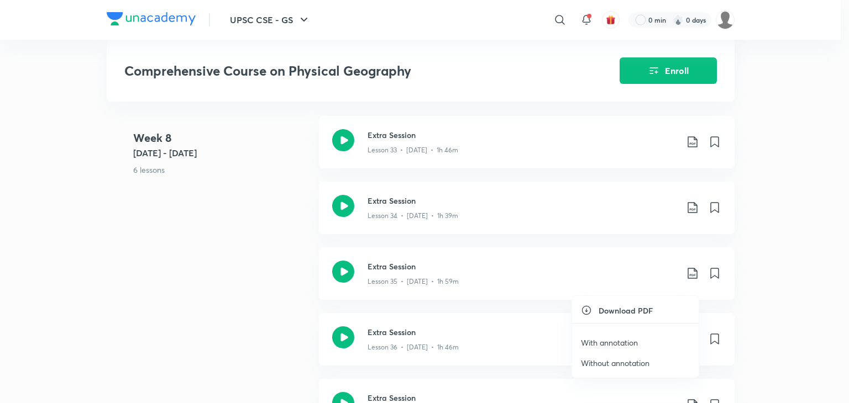
click at [635, 361] on p "Without annotation" at bounding box center [615, 363] width 69 height 12
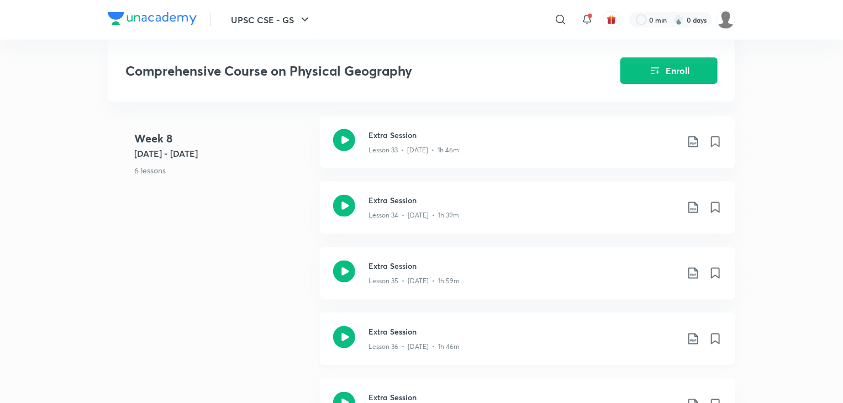
click at [693, 346] on icon at bounding box center [693, 339] width 13 height 13
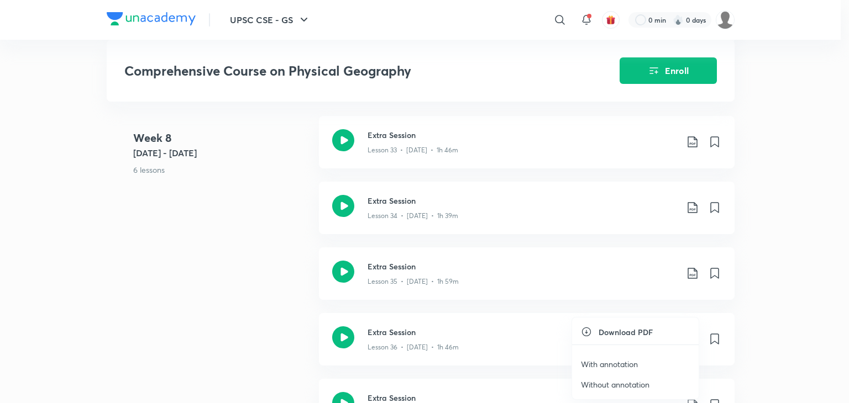
click at [634, 386] on p "Without annotation" at bounding box center [615, 385] width 69 height 12
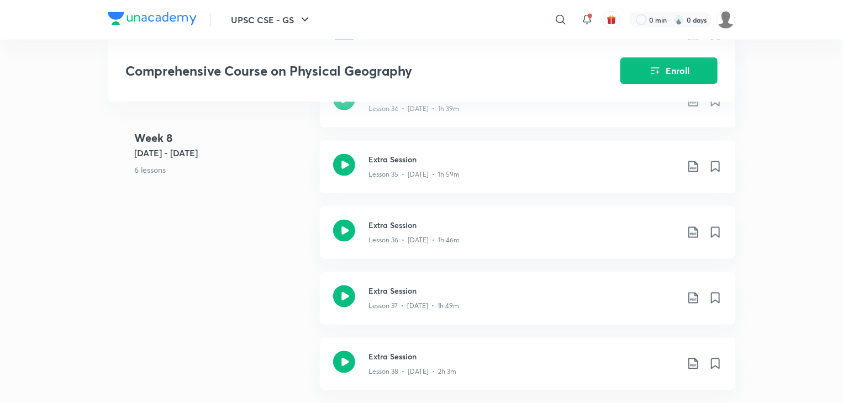
scroll to position [3079, 0]
click at [693, 305] on icon at bounding box center [693, 298] width 13 height 13
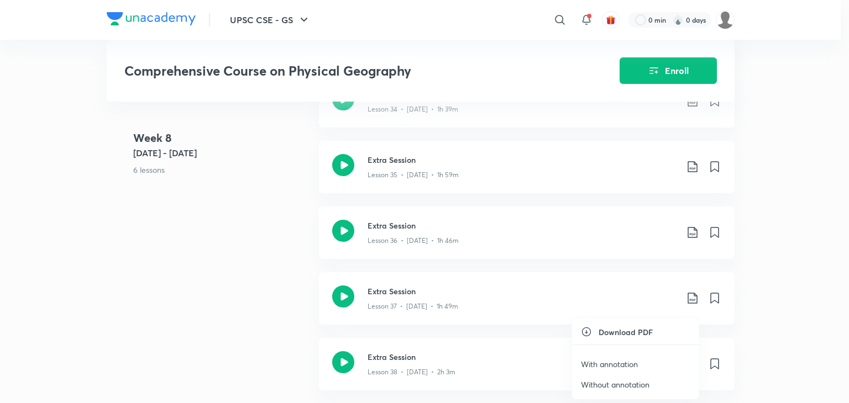
click at [635, 386] on p "Without annotation" at bounding box center [615, 385] width 69 height 12
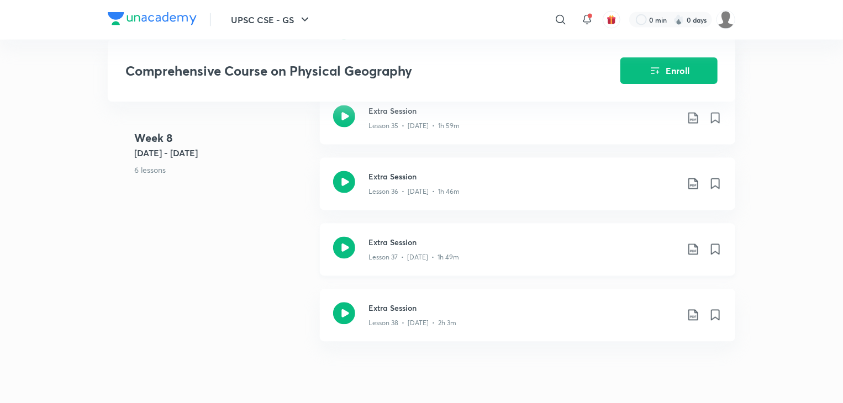
scroll to position [3127, 0]
click at [492, 325] on div "Lesson 38 • [DATE] • 2h 3m" at bounding box center [523, 321] width 309 height 14
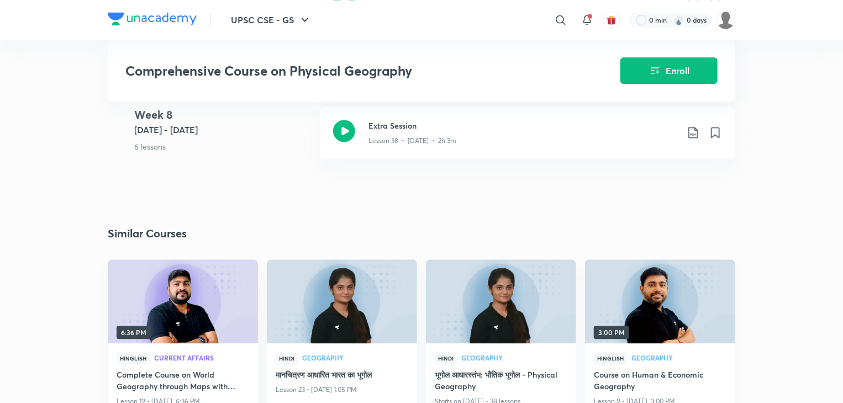
scroll to position [3308, 0]
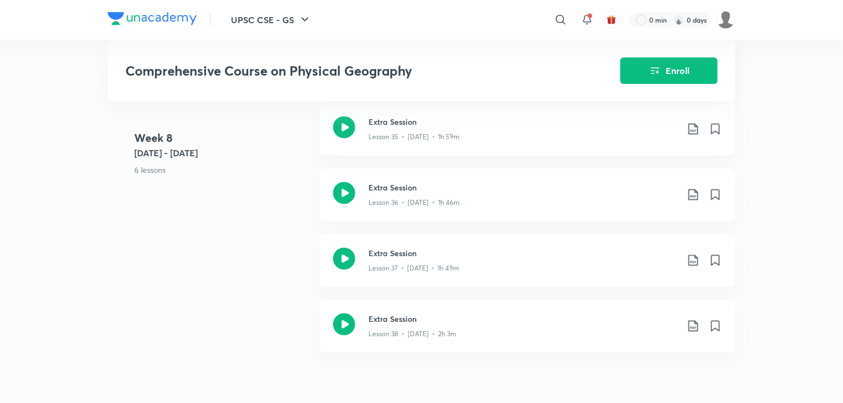
scroll to position [3116, 0]
click at [834, 18] on header "UPSC CSE - GS ​ 0 min 0 days" at bounding box center [421, 20] width 843 height 40
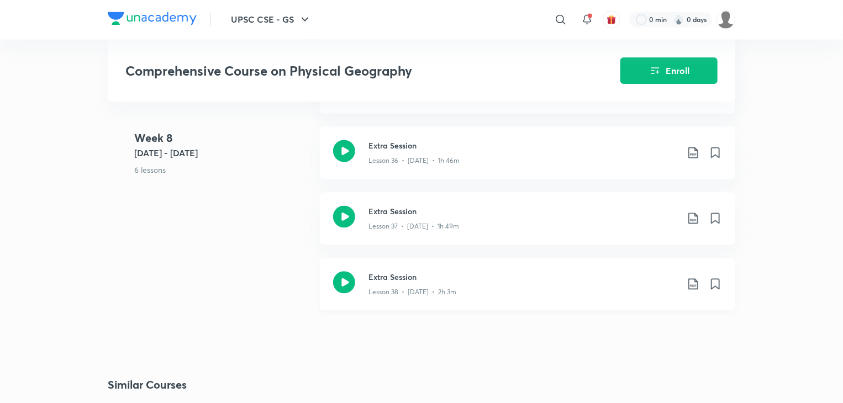
click at [692, 291] on icon at bounding box center [693, 284] width 13 height 13
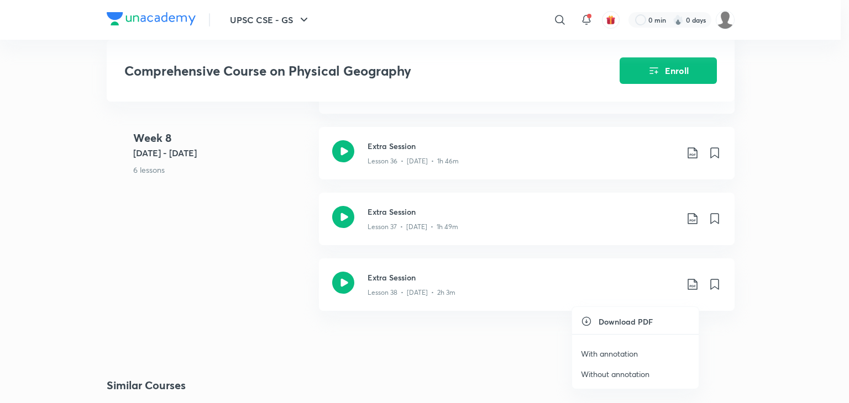
click at [627, 373] on p "Without annotation" at bounding box center [615, 375] width 69 height 12
